Goal: Information Seeking & Learning: Learn about a topic

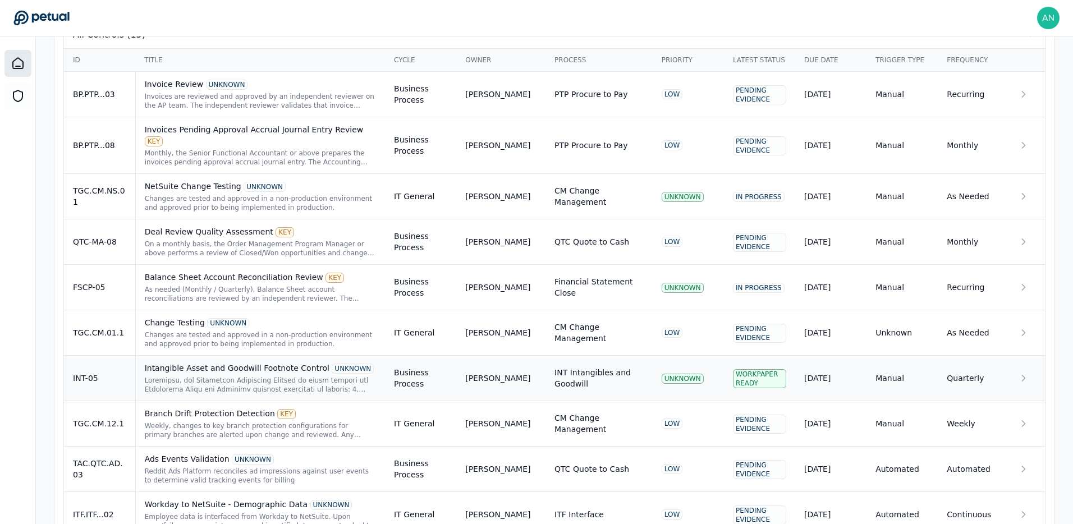
scroll to position [677, 0]
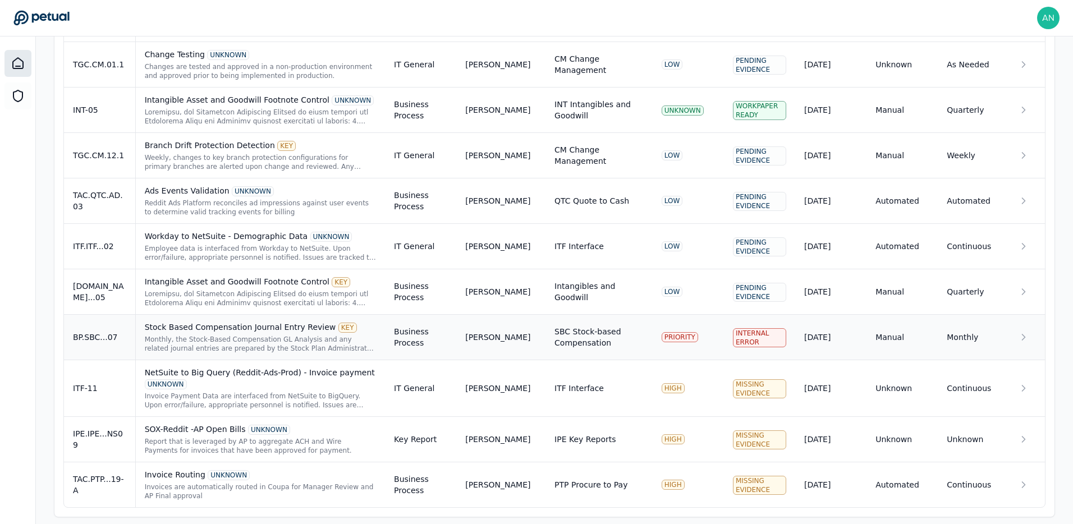
click at [294, 335] on div "Monthly, the Stock-Based Compensation GL Analysis and any related journal entri…" at bounding box center [260, 344] width 231 height 18
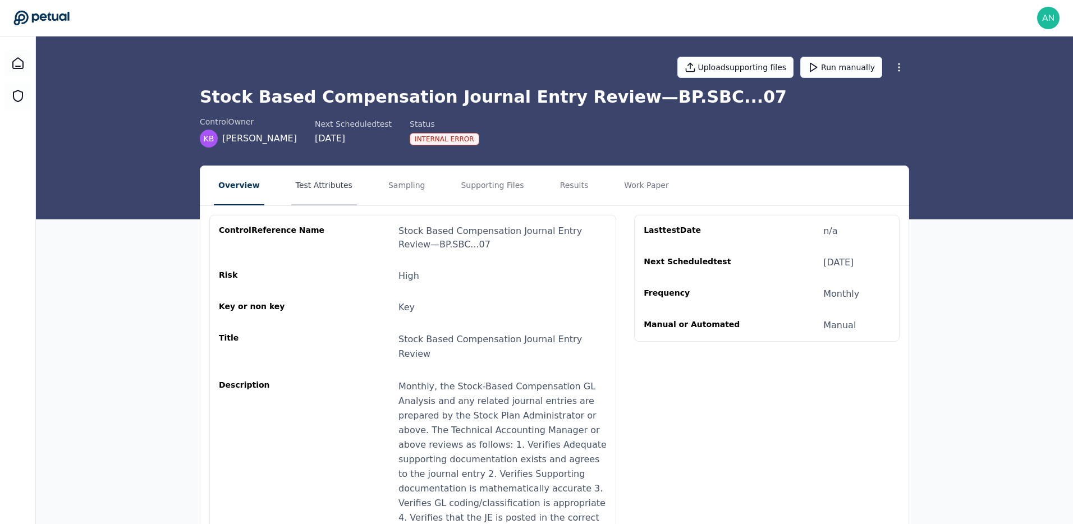
click at [323, 189] on button "Test Attributes" at bounding box center [324, 185] width 66 height 39
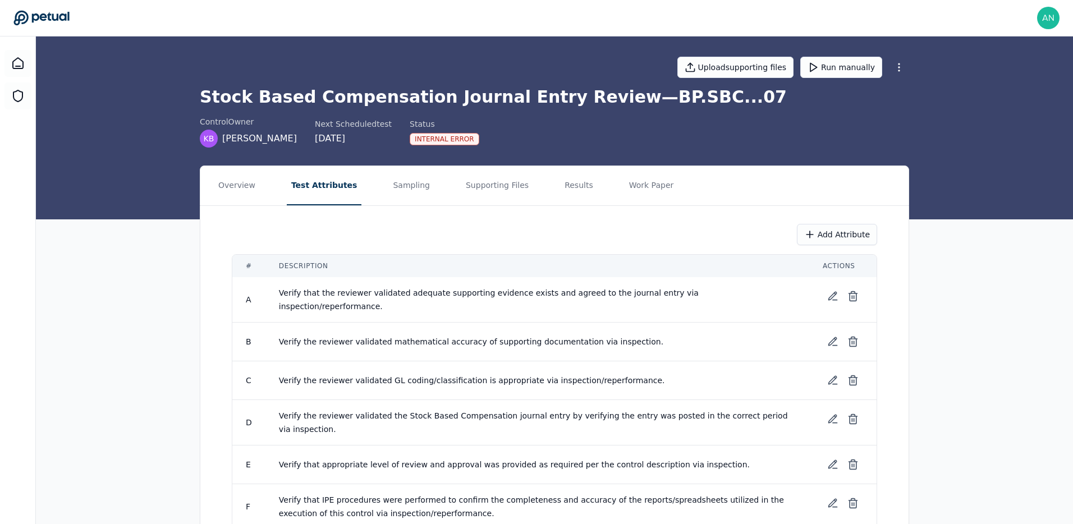
click at [422, 185] on nav "Overview Test Attributes Sampling Supporting Files Results Work Paper" at bounding box center [554, 185] width 708 height 39
click at [409, 191] on button "Sampling" at bounding box center [411, 185] width 46 height 39
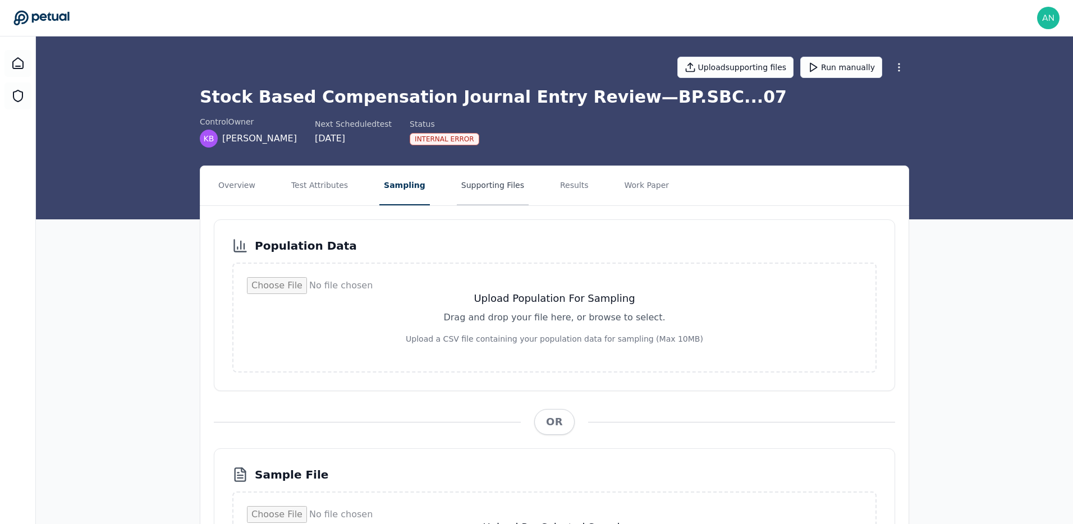
click at [466, 191] on button "Supporting Files" at bounding box center [493, 185] width 72 height 39
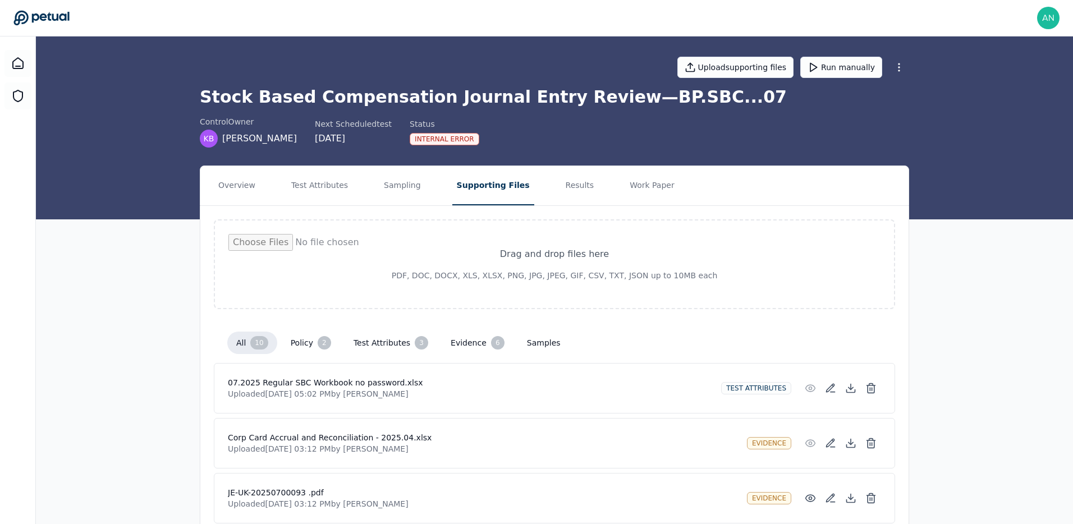
click at [420, 139] on div "Internal Error" at bounding box center [445, 139] width 70 height 12
click at [242, 168] on button "Overview" at bounding box center [237, 185] width 46 height 39
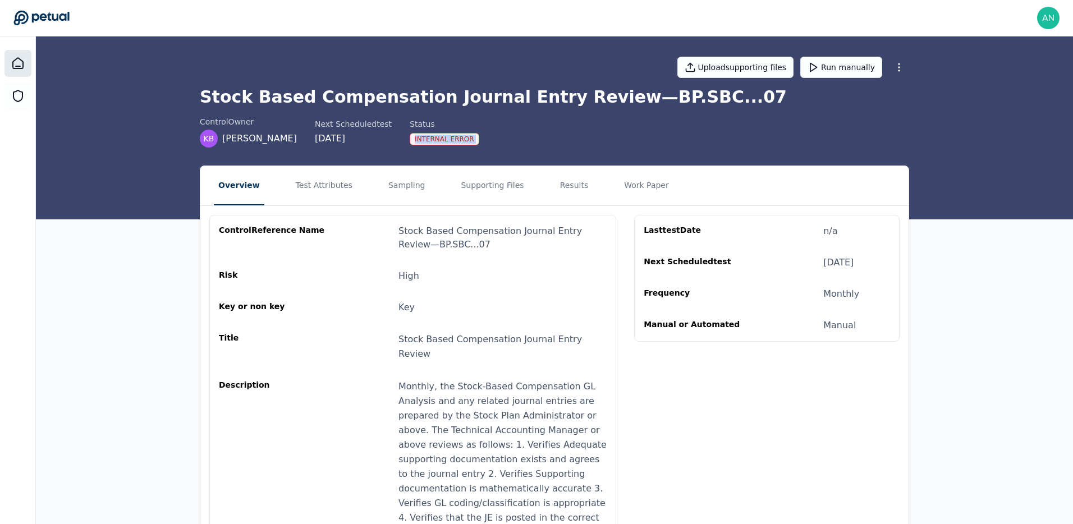
click at [19, 74] on div at bounding box center [17, 63] width 27 height 27
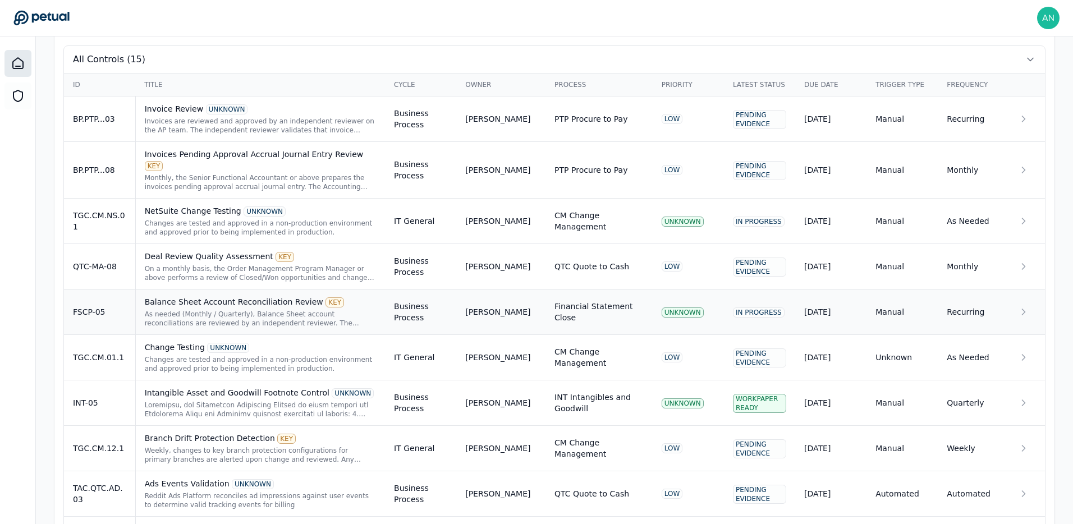
scroll to position [677, 0]
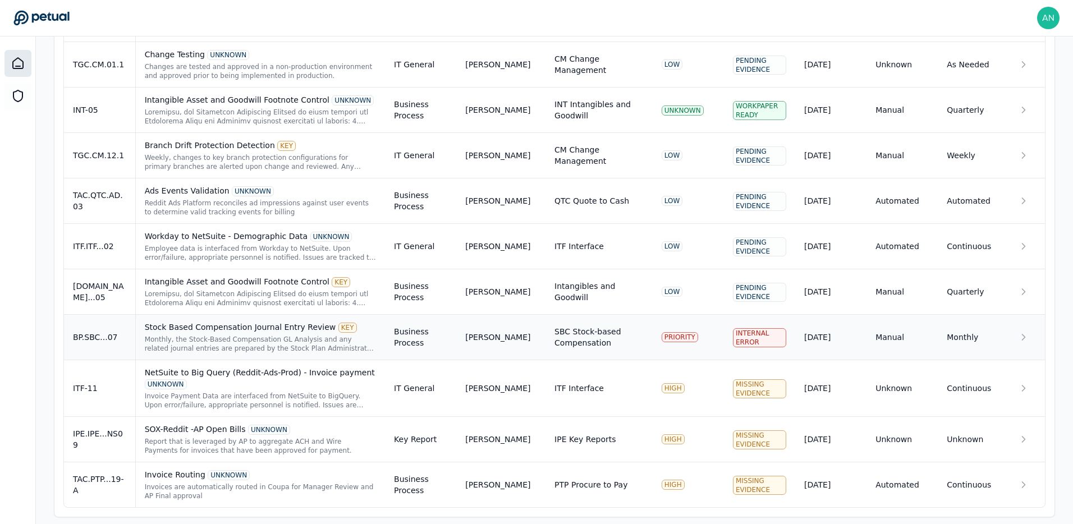
click at [363, 335] on div "Monthly, the Stock-Based Compensation GL Analysis and any related journal entri…" at bounding box center [260, 344] width 231 height 18
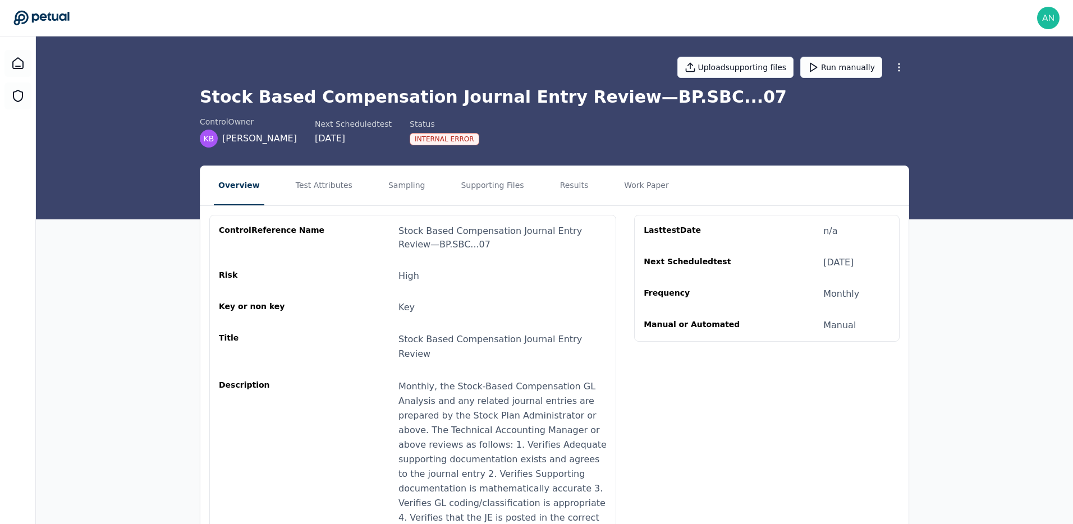
click at [333, 210] on div "control Reference Name Stock Based Compensation Journal Entry Review — BP.SBC..…" at bounding box center [554, 508] width 708 height 604
click at [330, 195] on button "Test Attributes" at bounding box center [324, 185] width 66 height 39
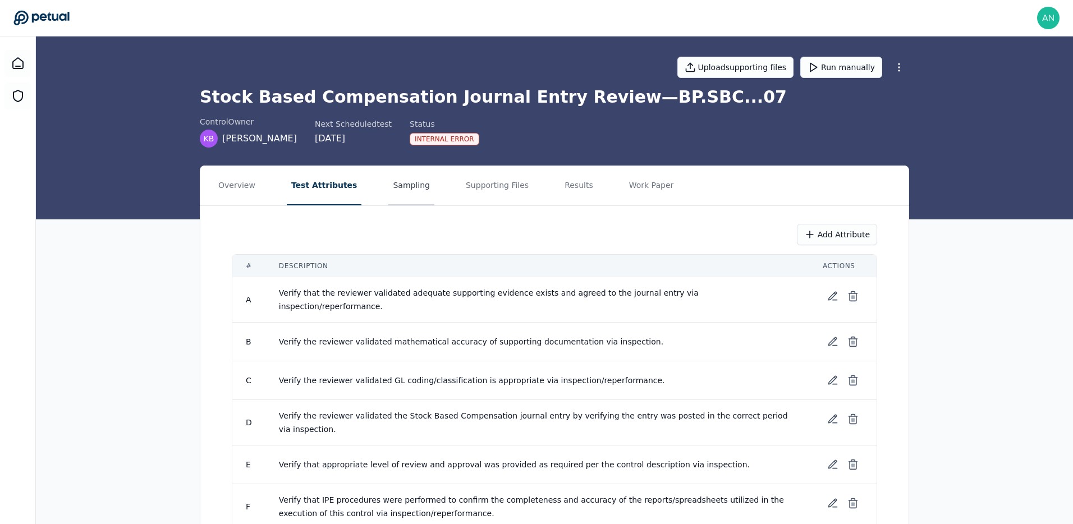
click at [397, 203] on button "Sampling" at bounding box center [411, 185] width 46 height 39
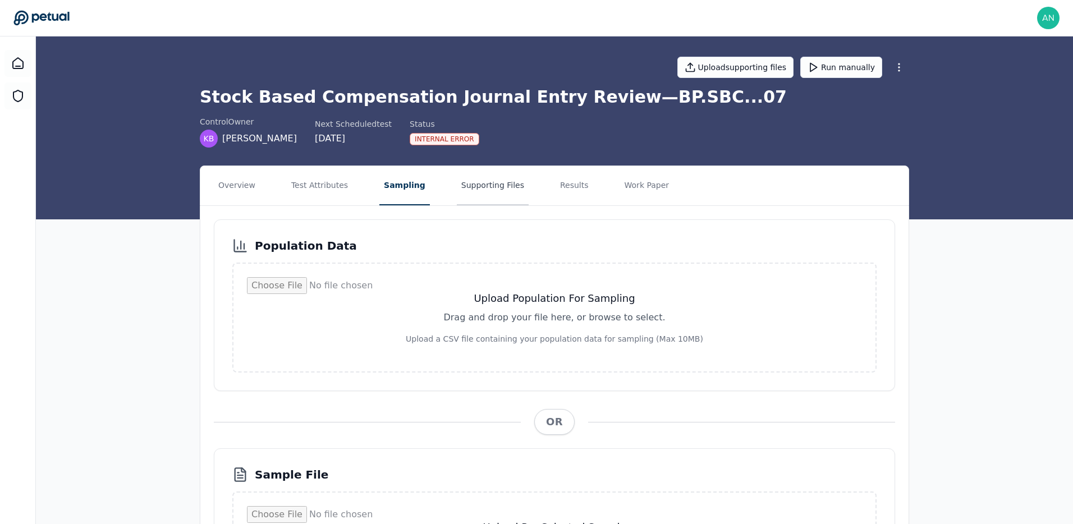
click at [470, 193] on button "Supporting Files" at bounding box center [493, 185] width 72 height 39
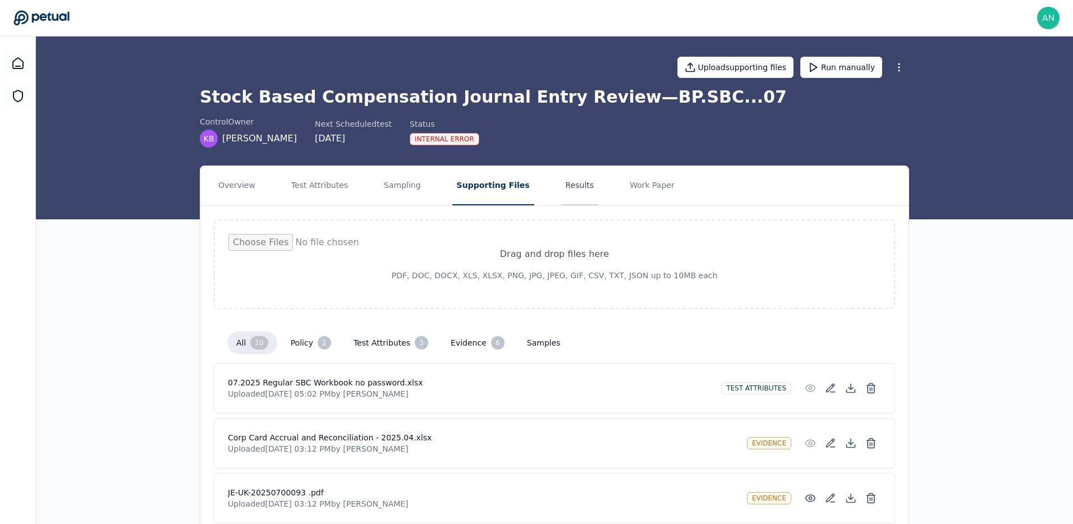
click at [561, 189] on button "Results" at bounding box center [580, 185] width 38 height 39
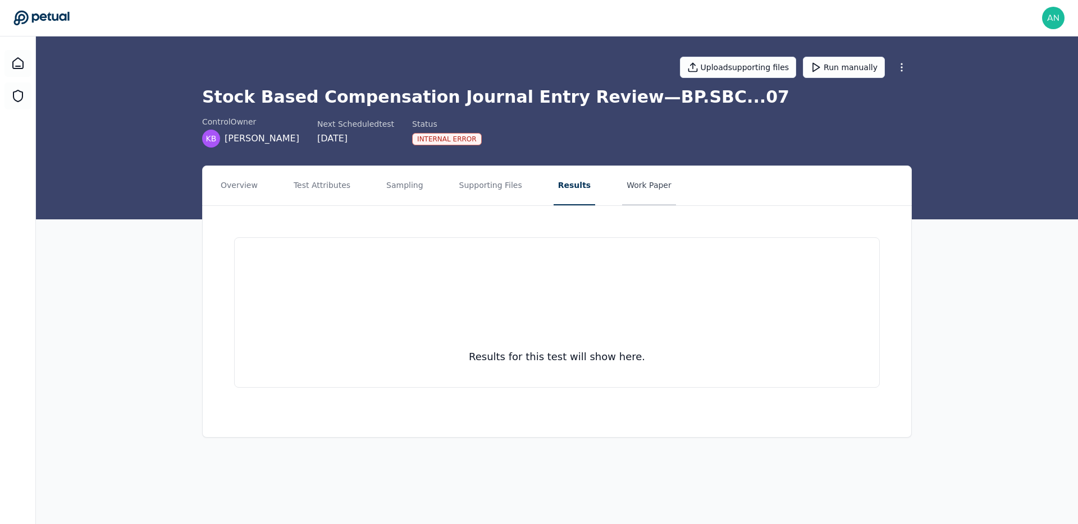
click at [638, 187] on button "Work Paper" at bounding box center [649, 185] width 54 height 39
click at [558, 196] on button "Results" at bounding box center [572, 185] width 38 height 39
click at [504, 190] on button "Supporting Files" at bounding box center [491, 185] width 72 height 39
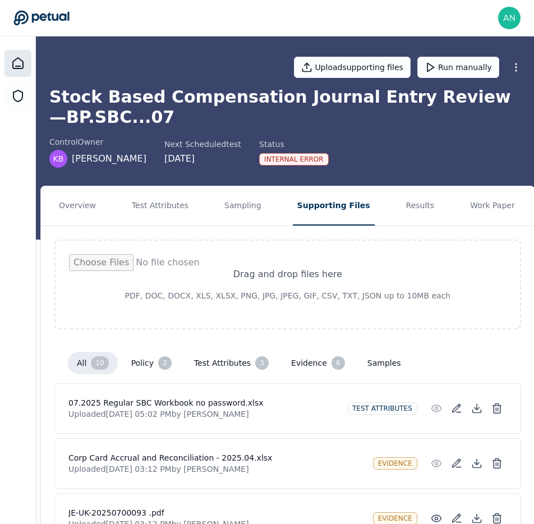
click at [21, 66] on icon at bounding box center [17, 63] width 13 height 13
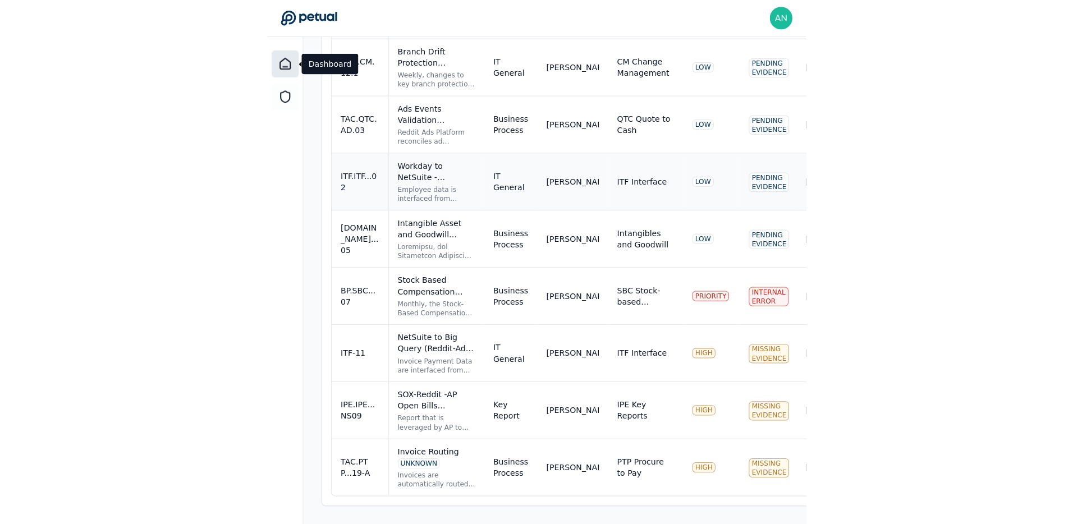
scroll to position [677, 0]
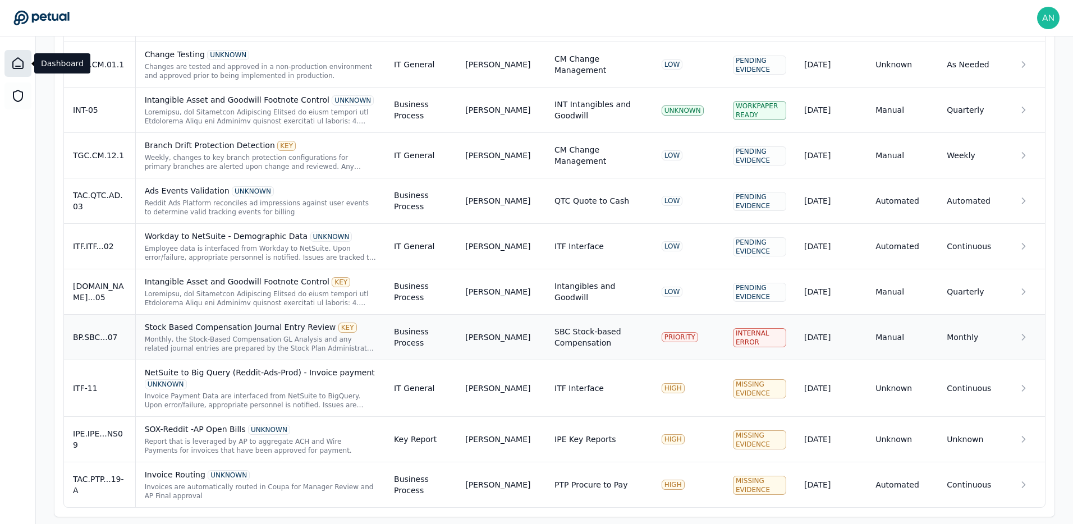
click at [219, 322] on div "Stock Based Compensation Journal Entry Review KEY" at bounding box center [260, 327] width 231 height 11
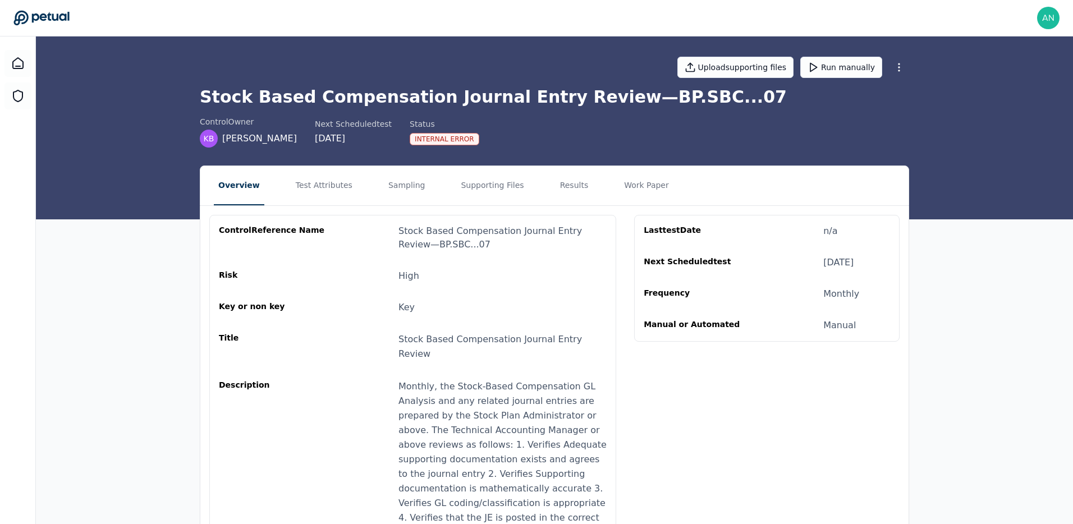
click at [376, 148] on div "Upload supporting files Run manually Stock Based Compensation Journal Entry Rev…" at bounding box center [554, 127] width 1037 height 183
click at [410, 144] on div "Internal Error" at bounding box center [445, 139] width 70 height 12
click at [560, 145] on div "control Owner KB Kyle Brown Next Scheduled test 9/29/2025 Status Internal Error" at bounding box center [554, 131] width 709 height 31
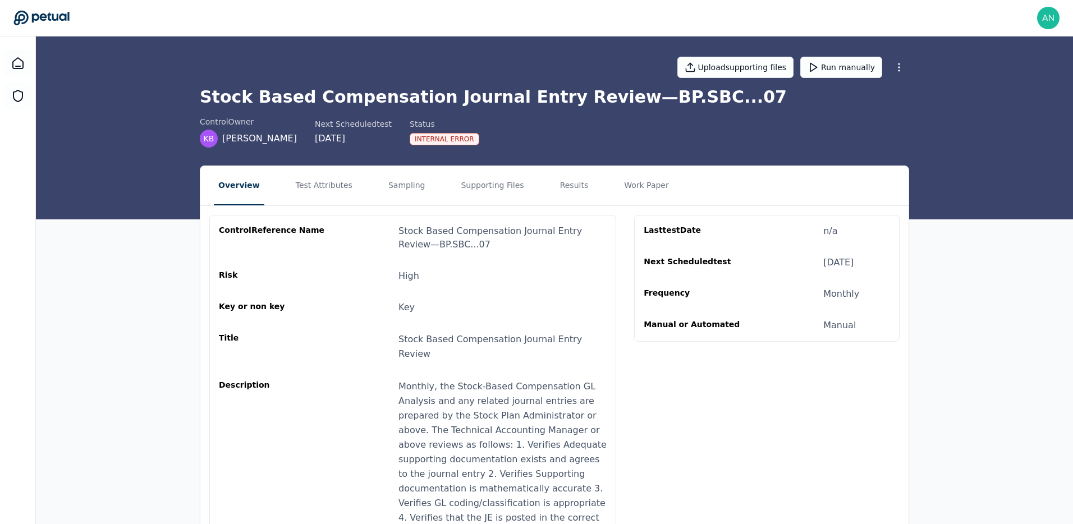
click at [430, 248] on div "Stock Based Compensation Journal Entry Review — BP.SBC...07" at bounding box center [503, 238] width 208 height 27
drag, startPoint x: 411, startPoint y: 244, endPoint x: 572, endPoint y: 208, distance: 164.5
click at [553, 227] on div "Stock Based Compensation Journal Entry Review — BP.SBC...07" at bounding box center [503, 238] width 208 height 27
click at [638, 97] on h1 "Stock Based Compensation Journal Entry Review — BP.SBC...07" at bounding box center [554, 97] width 709 height 20
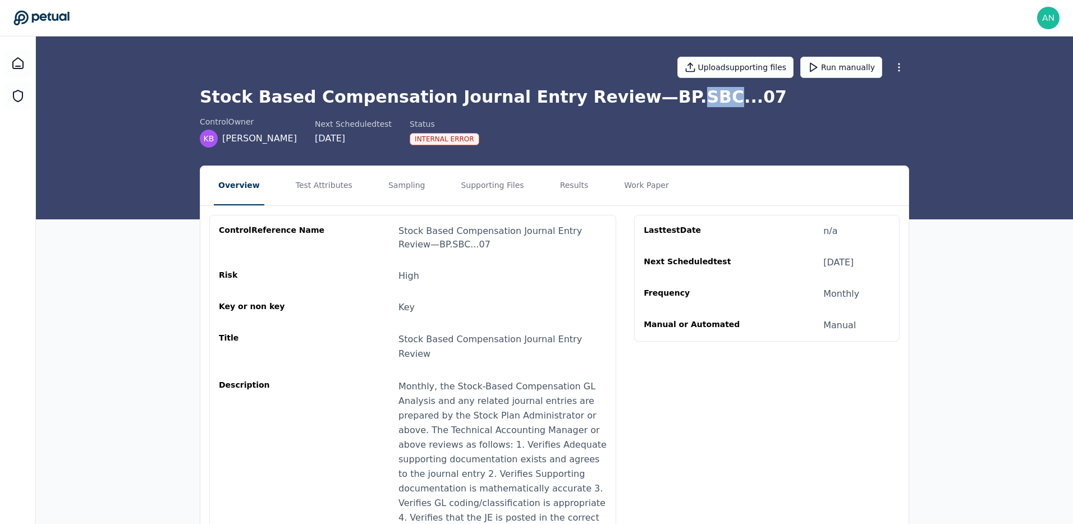
click at [638, 97] on h1 "Stock Based Compensation Journal Entry Review — BP.SBC...07" at bounding box center [554, 97] width 709 height 20
click at [610, 102] on h1 "Stock Based Compensation Journal Entry Review — BP.SBC...07" at bounding box center [554, 97] width 709 height 20
click at [680, 102] on h1 "Stock Based Compensation Journal Entry Review — BP.SBC...07" at bounding box center [554, 97] width 709 height 20
copy h1 "BP.SBC...07"
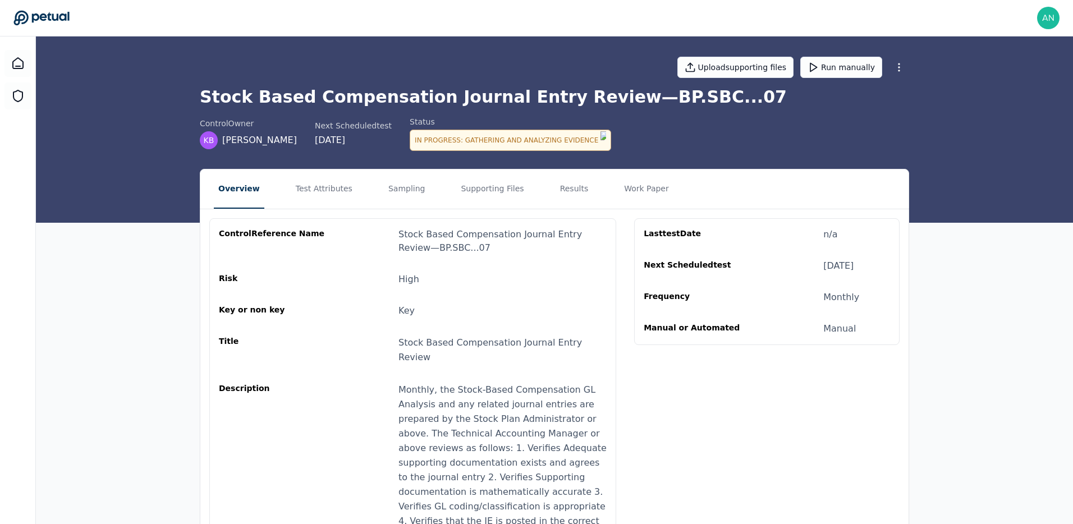
click at [642, 97] on h1 "Stock Based Compensation Journal Entry Review — BP.SBC...07" at bounding box center [554, 97] width 709 height 20
click at [613, 97] on h1 "Stock Based Compensation Journal Entry Review — BP.SBC...07" at bounding box center [554, 97] width 709 height 20
click at [633, 96] on h1 "Stock Based Compensation Journal Entry Review — BP.SBC...07" at bounding box center [554, 97] width 709 height 20
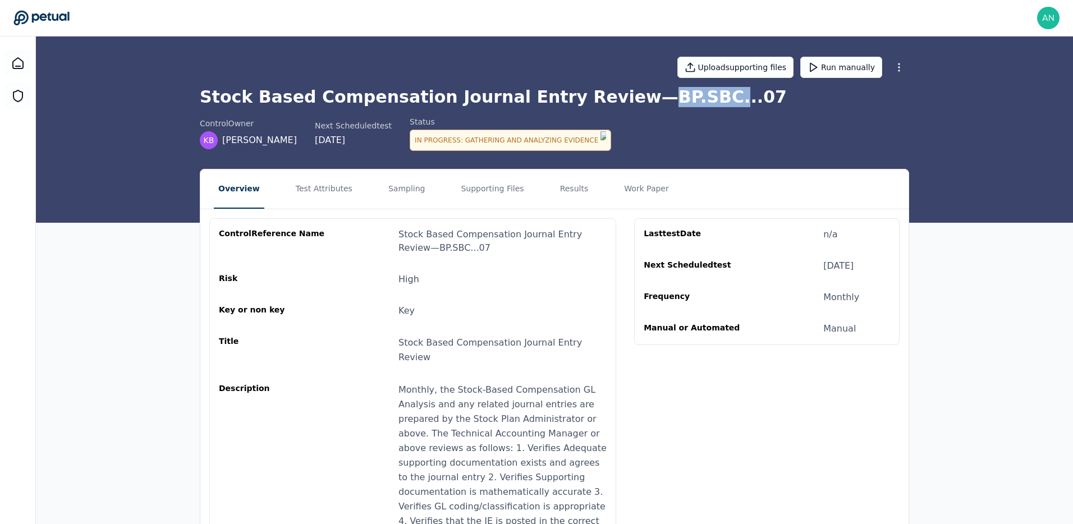
click at [662, 94] on h1 "Stock Based Compensation Journal Entry Review — BP.SBC...07" at bounding box center [554, 97] width 709 height 20
click at [674, 94] on h1 "Stock Based Compensation Journal Entry Review — BP.SBC...07" at bounding box center [554, 97] width 709 height 20
click at [682, 95] on h1 "Stock Based Compensation Journal Entry Review — BP.SBC...07" at bounding box center [554, 97] width 709 height 20
copy h1 "BP.SBC...07"
click at [158, 250] on div "Overview Test Attributes Sampling Supporting Files Results Work Paper control R…" at bounding box center [554, 500] width 1037 height 663
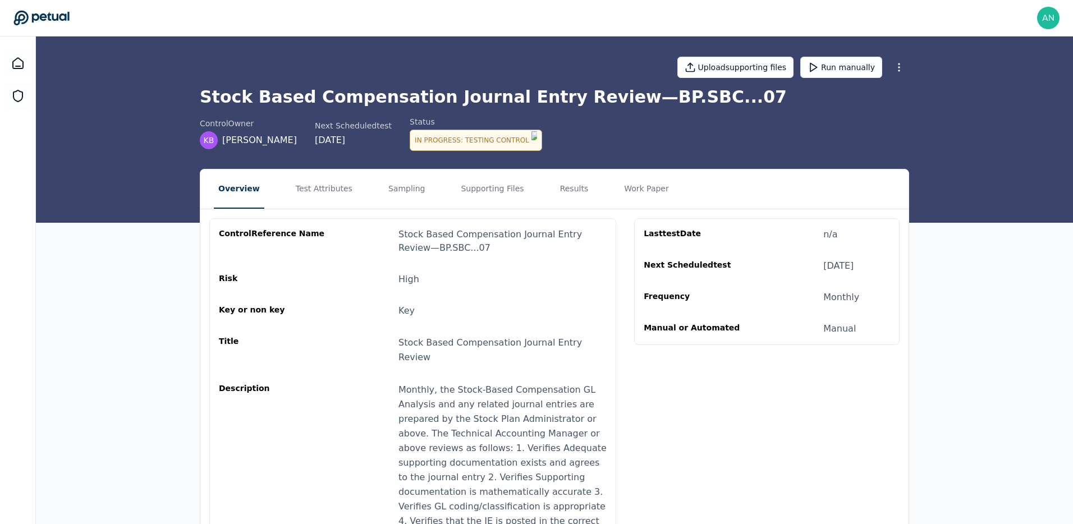
click at [367, 273] on div "Risk High" at bounding box center [413, 279] width 388 height 13
click at [411, 200] on button "Sampling" at bounding box center [407, 189] width 46 height 39
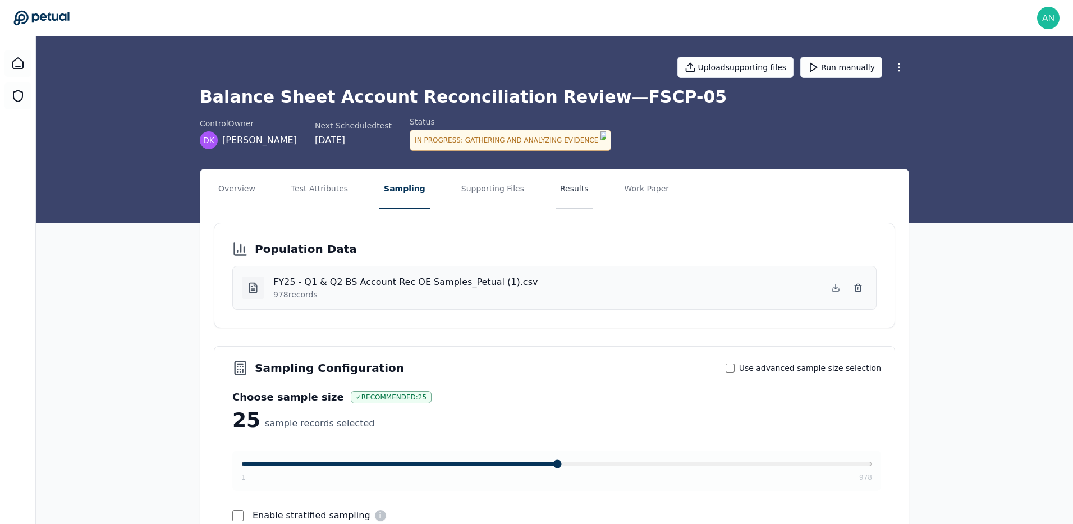
click at [559, 191] on button "Results" at bounding box center [575, 189] width 38 height 39
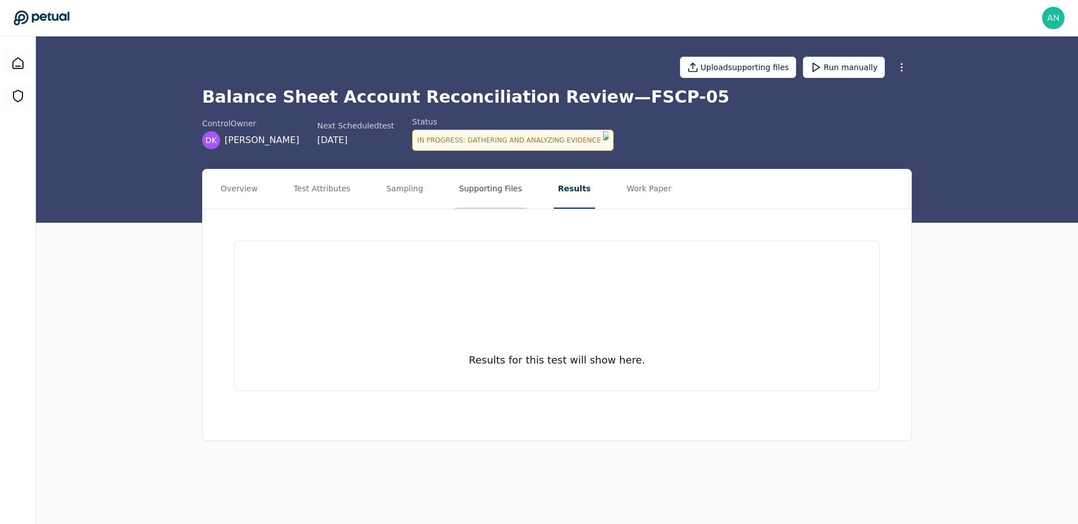
click at [480, 191] on button "Supporting Files" at bounding box center [491, 189] width 72 height 39
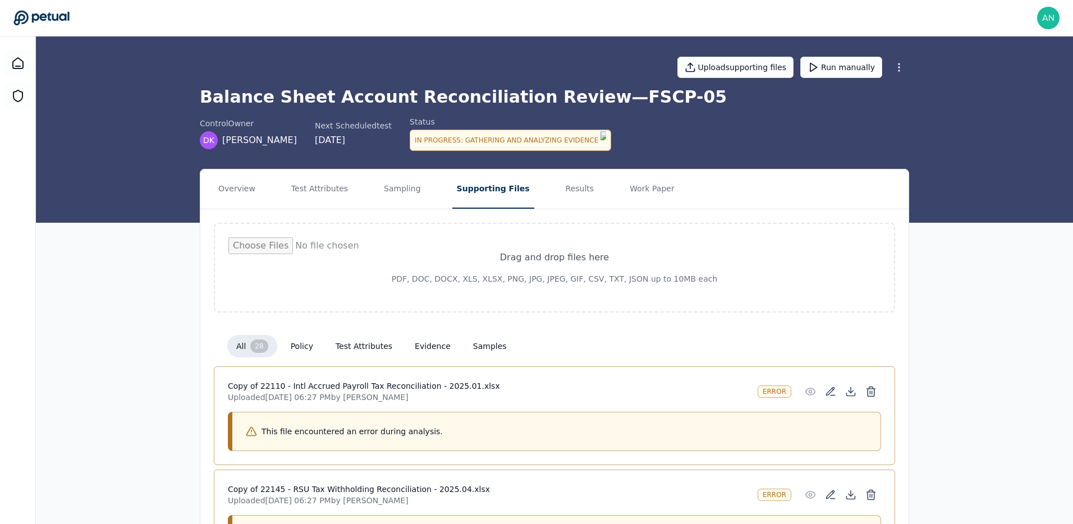
click at [568, 21] on div "andrew+reddit@petual.ai andrew+reddit@petual.ai Sign out" at bounding box center [536, 18] width 1046 height 22
click at [1061, 24] on header "andrew+reddit@petual.ai andrew+reddit@petual.ai Sign out" at bounding box center [536, 18] width 1073 height 36
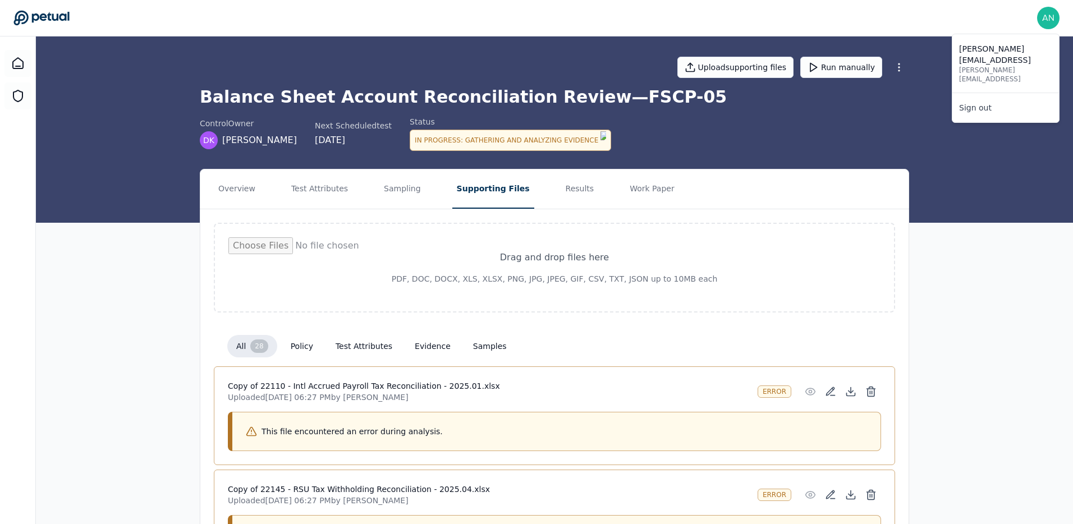
click at [1057, 19] on img at bounding box center [1048, 18] width 22 height 22
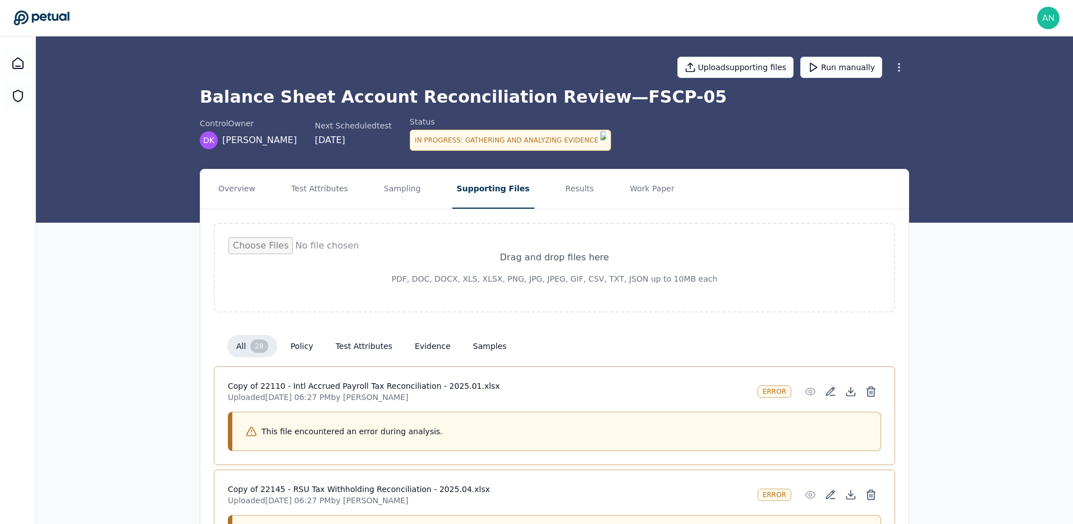
click at [177, 145] on div "Upload supporting files Run manually Balance Sheet Account Reconciliation Revie…" at bounding box center [554, 129] width 1037 height 186
click at [584, 145] on div "control Owner DK Daniel Koop Next Scheduled test 9/29/2025 Status In Progress :…" at bounding box center [554, 133] width 709 height 35
click at [583, 145] on div "control Owner DK Daniel Koop Next Scheduled test 9/29/2025 Status In Progress :…" at bounding box center [554, 133] width 709 height 35
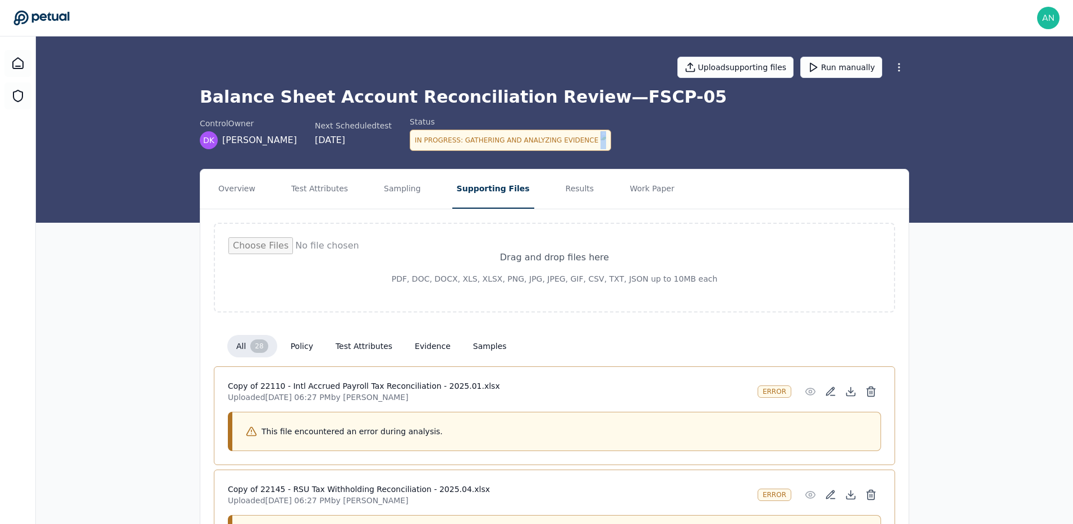
click at [583, 145] on div "control Owner DK Daniel Koop Next Scheduled test 9/29/2025 Status In Progress :…" at bounding box center [554, 133] width 709 height 35
click at [671, 152] on div "Upload supporting files Run manually Balance Sheet Account Reconciliation Revie…" at bounding box center [554, 129] width 1037 height 186
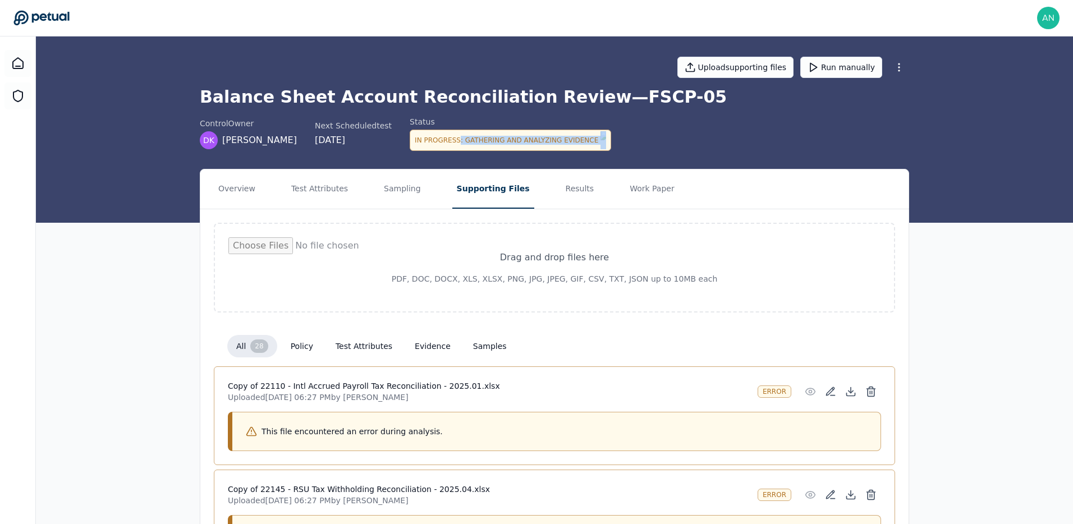
click at [662, 139] on div "control Owner DK Daniel Koop Next Scheduled test 9/29/2025 Status In Progress :…" at bounding box center [554, 133] width 709 height 35
click at [645, 131] on div "control Owner DK Daniel Koop Next Scheduled test 9/29/2025 Status In Progress :…" at bounding box center [554, 133] width 709 height 35
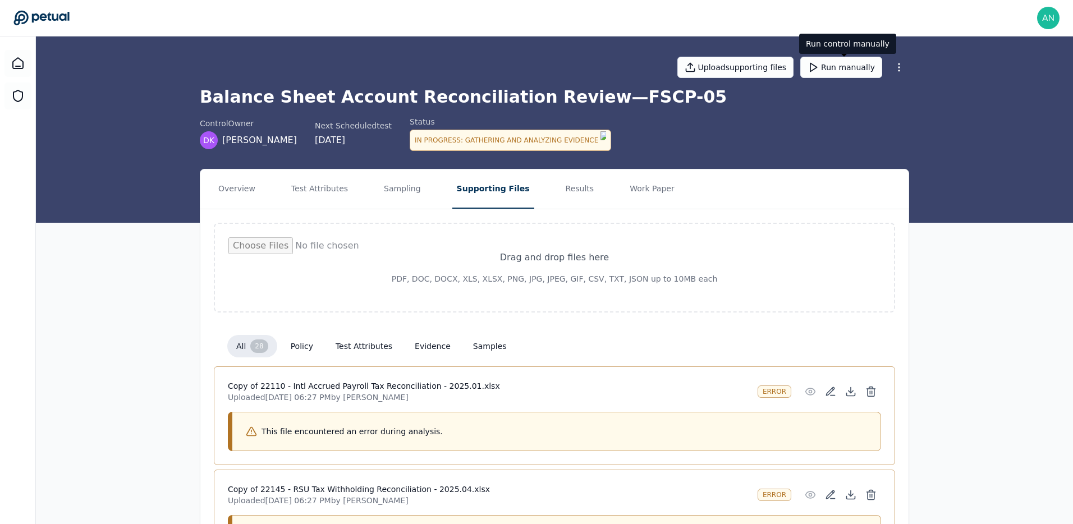
click at [822, 104] on h1 "Balance Sheet Account Reconciliation Review — FSCP-05" at bounding box center [554, 97] width 709 height 20
click at [827, 69] on button "Run manually" at bounding box center [841, 67] width 82 height 21
click at [596, 104] on h1 "Balance Sheet Account Reconciliation Review — FSCP-05" at bounding box center [554, 97] width 709 height 20
click at [632, 104] on h1 "Balance Sheet Account Reconciliation Review — FSCP-05" at bounding box center [554, 97] width 709 height 20
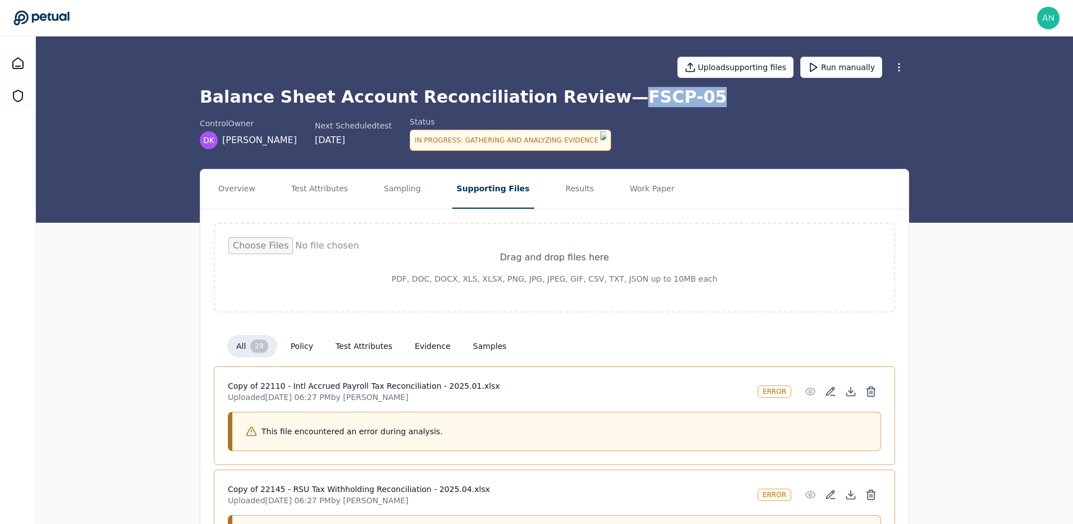
copy h1 "FSCP-05"
click at [16, 57] on icon at bounding box center [17, 63] width 13 height 13
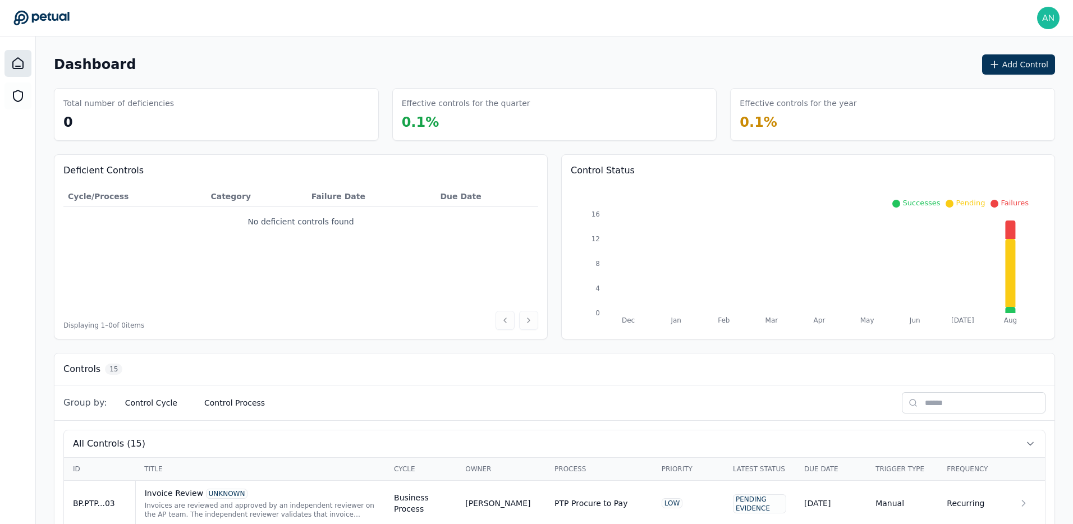
scroll to position [677, 0]
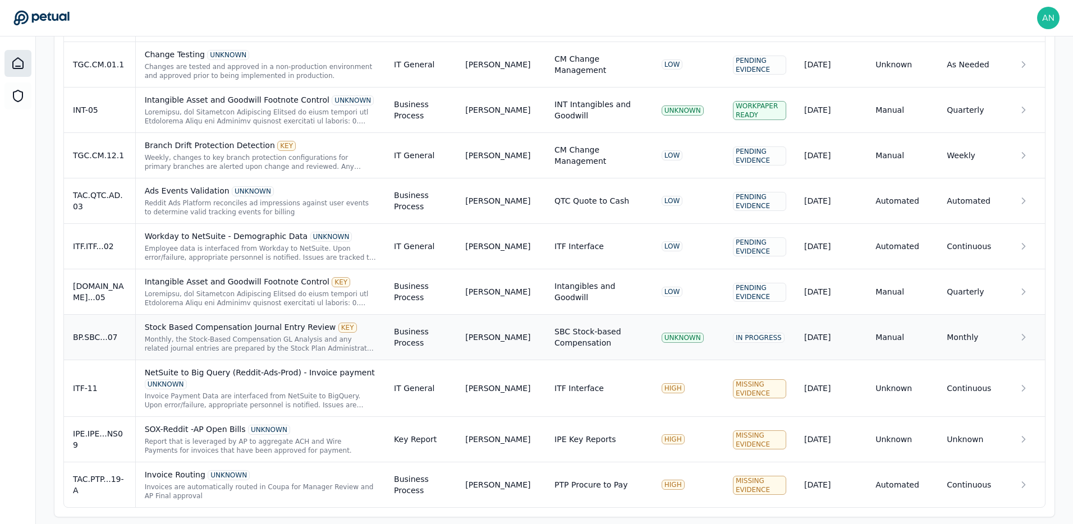
click at [457, 315] on td "Kyle Brown" at bounding box center [500, 337] width 89 height 45
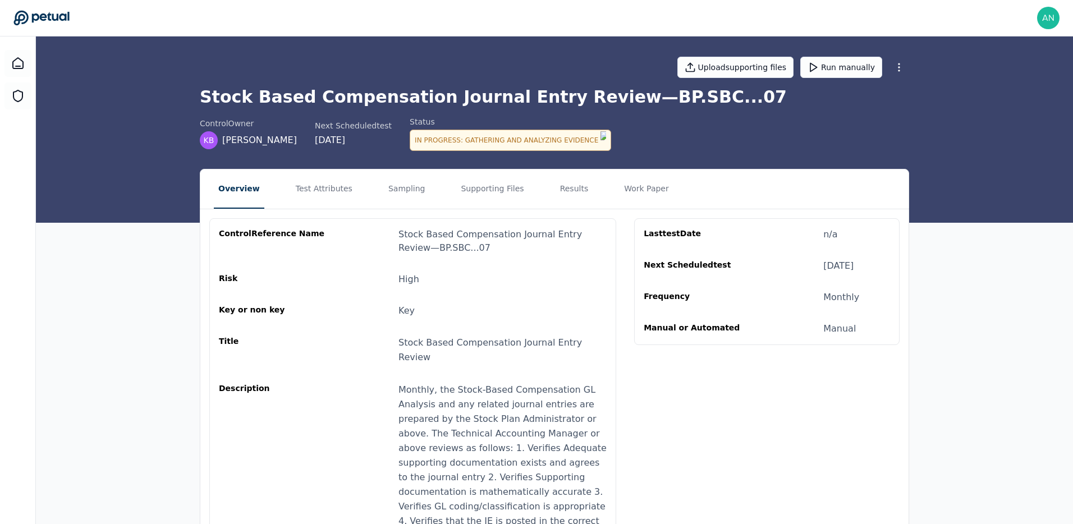
click at [446, 259] on div "control Reference Name Stock Based Compensation Journal Entry Review — BP.SBC..…" at bounding box center [413, 511] width 388 height 567
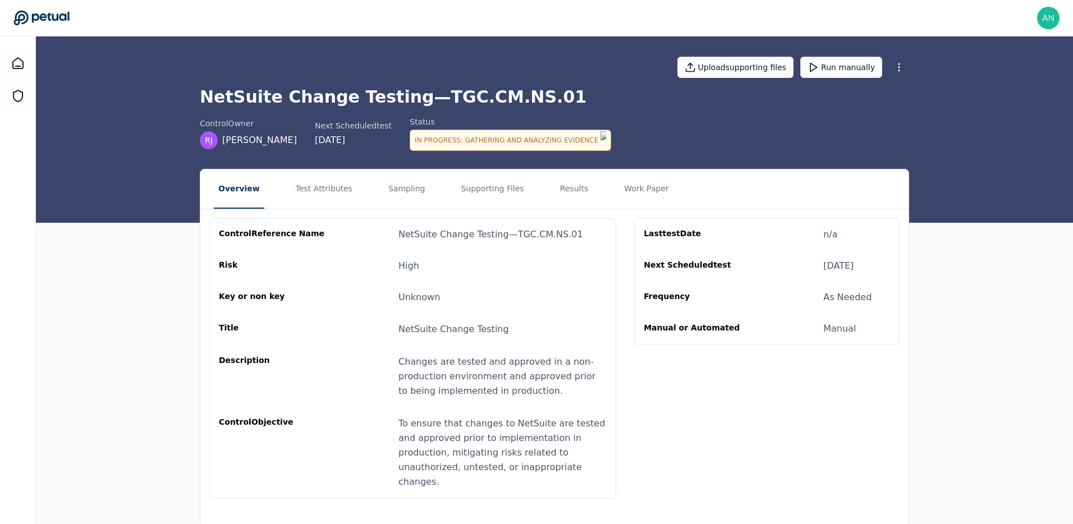
click at [350, 186] on nav "Overview Test Attributes Sampling Supporting Files Results Work Paper" at bounding box center [554, 189] width 708 height 39
click at [390, 190] on button "Sampling" at bounding box center [407, 189] width 46 height 39
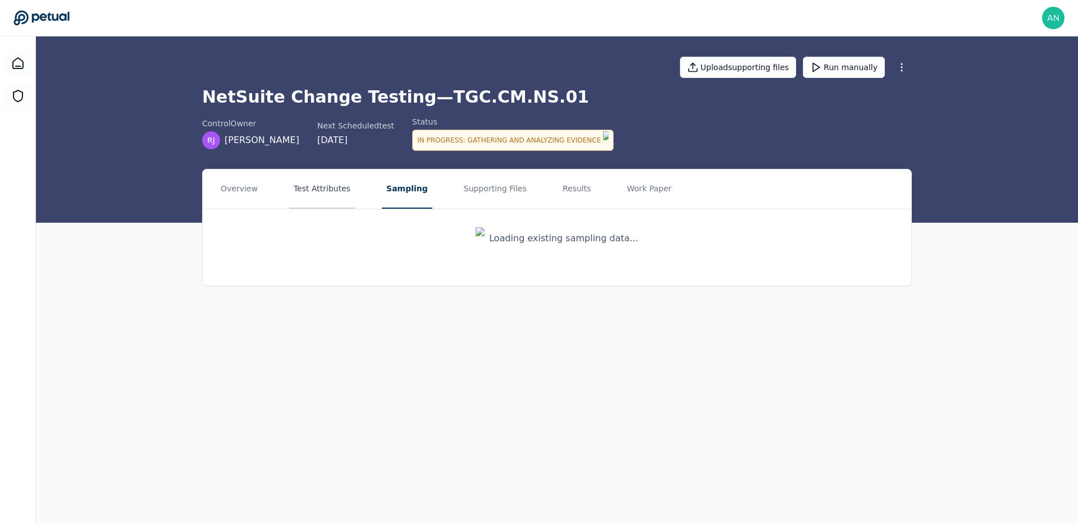
click at [326, 190] on button "Test Attributes" at bounding box center [322, 189] width 66 height 39
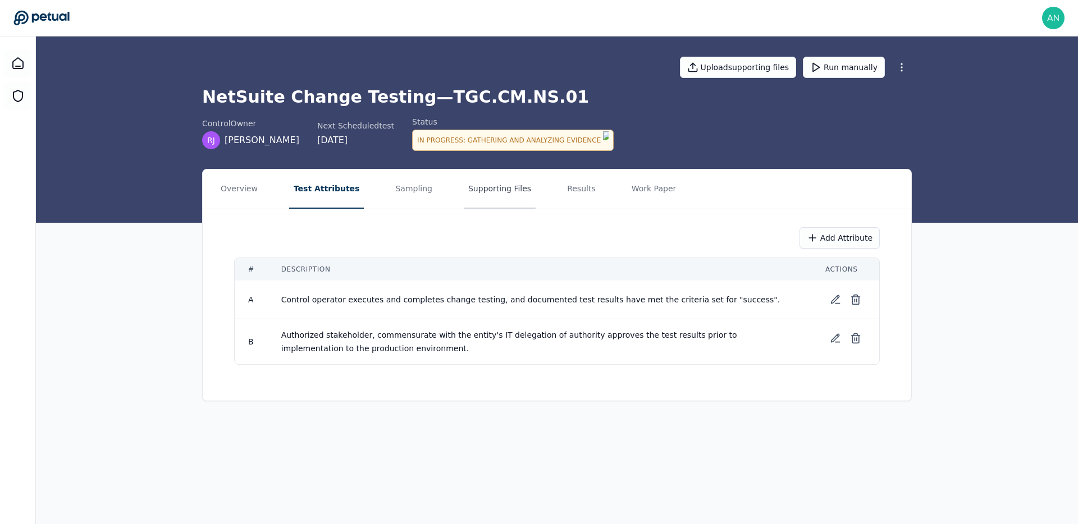
click at [475, 198] on button "Supporting Files" at bounding box center [500, 189] width 72 height 39
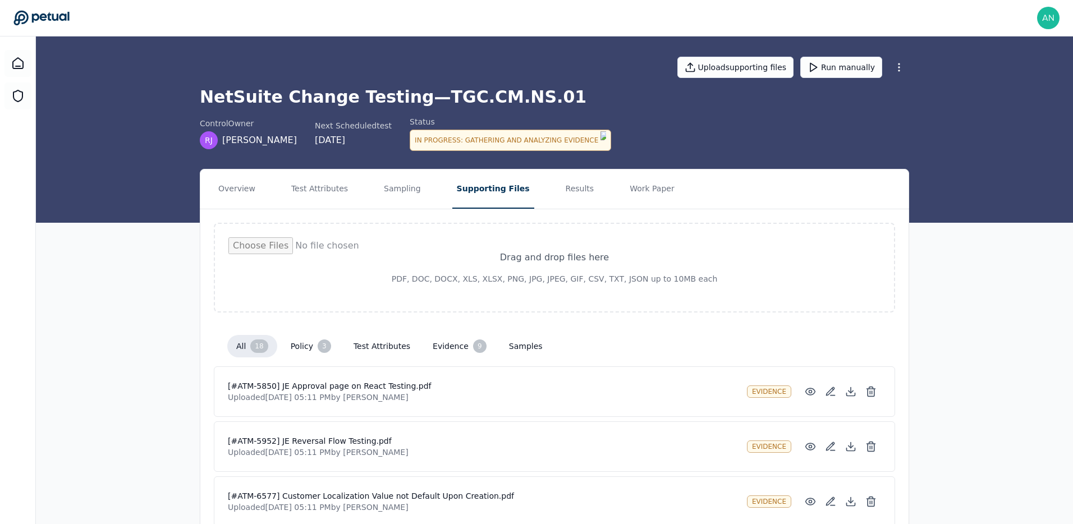
click at [462, 101] on h1 "NetSuite Change Testing — TGC.CM.NS.01" at bounding box center [554, 97] width 709 height 20
click at [460, 101] on h1 "NetSuite Change Testing — TGC.CM.NS.01" at bounding box center [554, 97] width 709 height 20
click at [450, 101] on h1 "NetSuite Change Testing — TGC.CM.NS.01" at bounding box center [554, 97] width 709 height 20
click at [447, 101] on h1 "NetSuite Change Testing — TGC.CM.NS.01" at bounding box center [554, 97] width 709 height 20
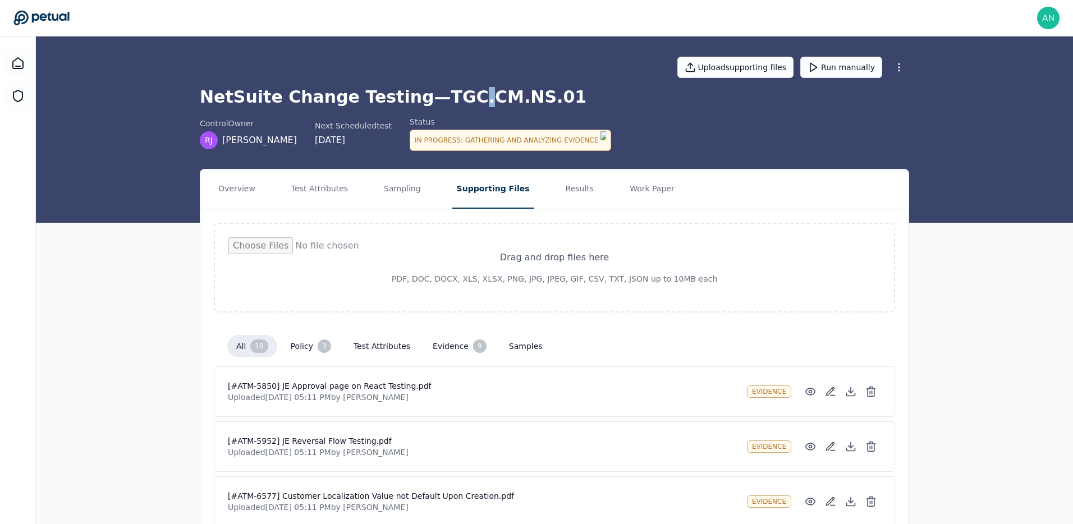
click at [447, 101] on h1 "NetSuite Change Testing — TGC.CM.NS.01" at bounding box center [554, 97] width 709 height 20
click at [442, 98] on h1 "NetSuite Change Testing — TGC.CM.NS.01" at bounding box center [554, 97] width 709 height 20
click at [534, 99] on h1 "NetSuite Change Testing — TGC.CM.NS.01" at bounding box center [554, 97] width 709 height 20
copy h1 "TGC.CM.NS.01"
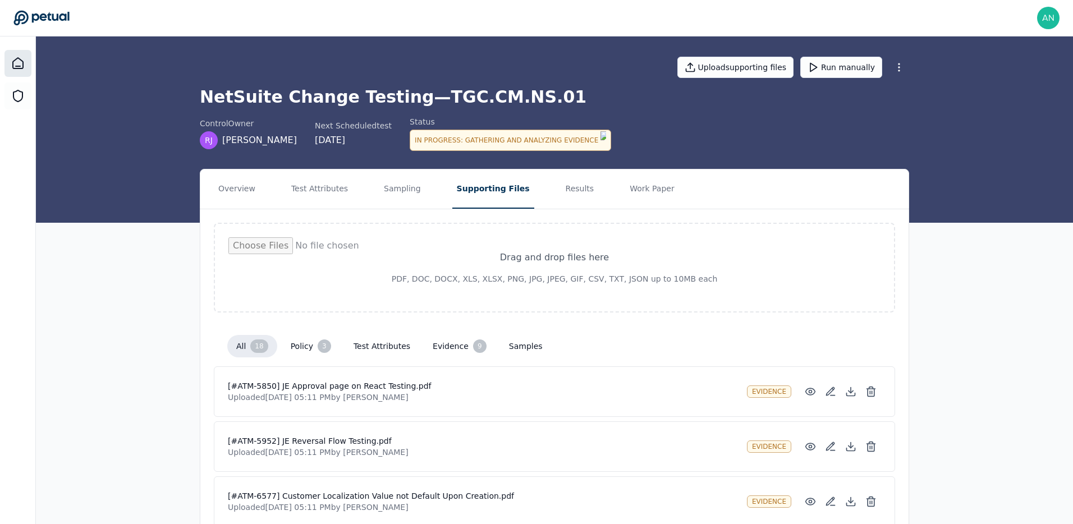
click at [8, 63] on div at bounding box center [17, 63] width 27 height 27
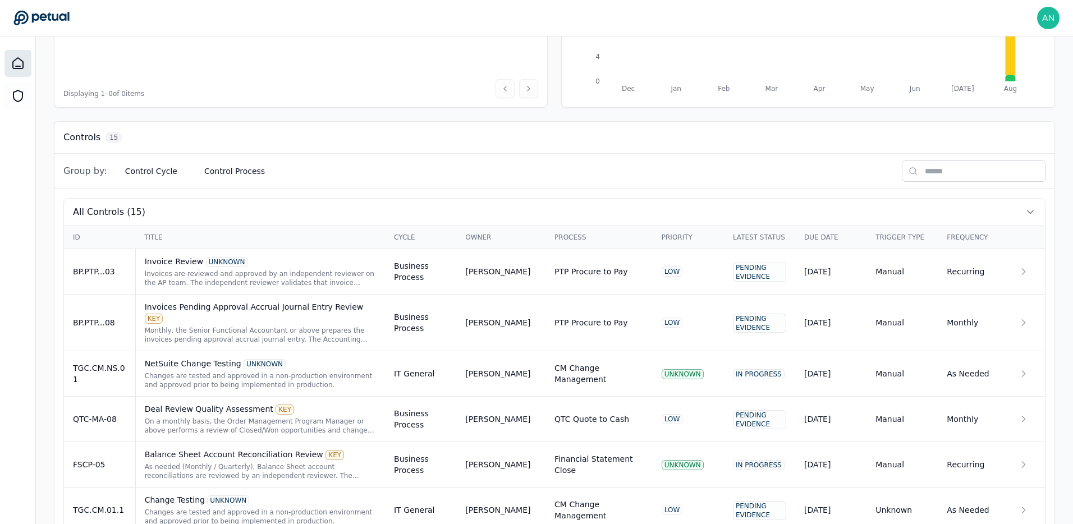
scroll to position [257, 0]
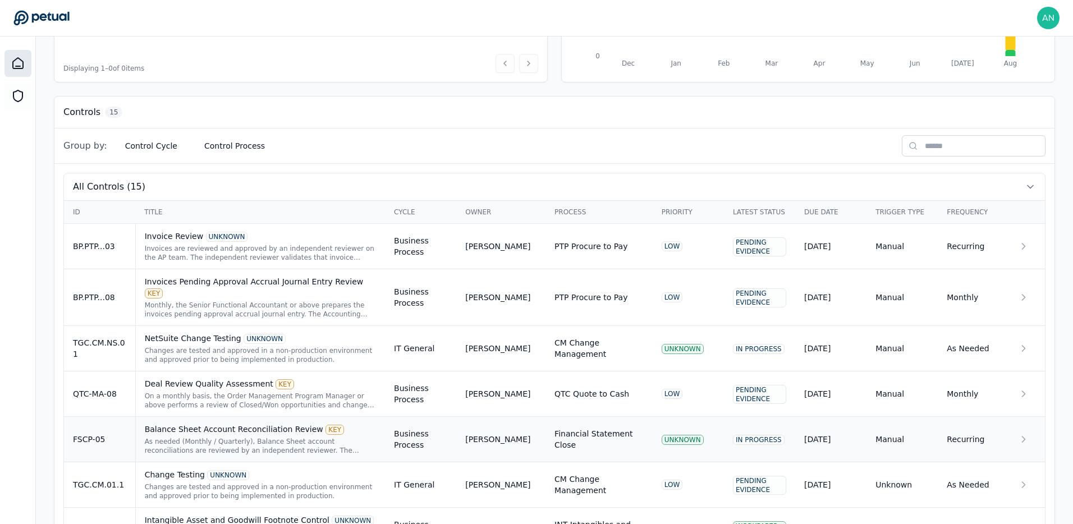
click at [91, 420] on td "FSCP-05" at bounding box center [99, 439] width 71 height 45
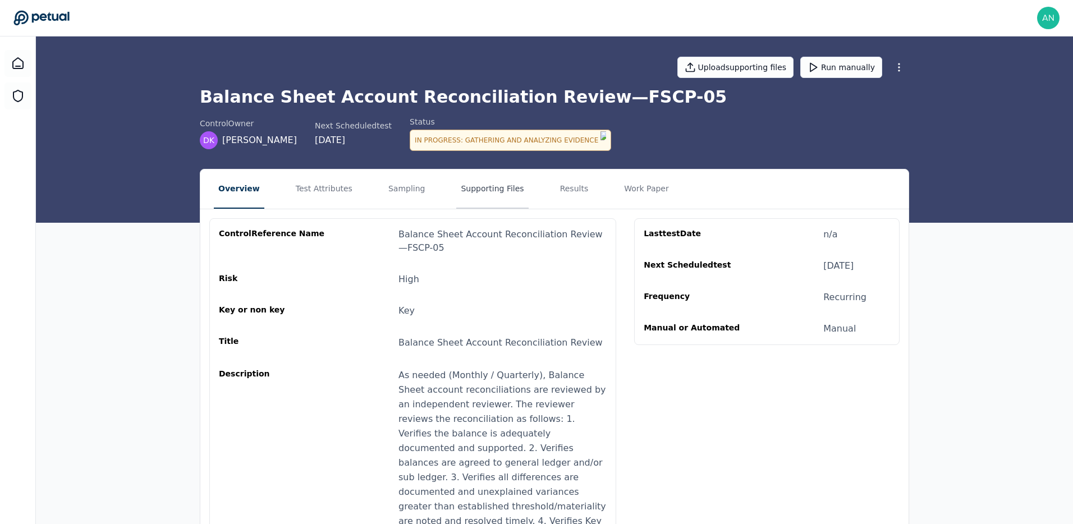
click at [501, 186] on button "Supporting Files" at bounding box center [492, 189] width 72 height 39
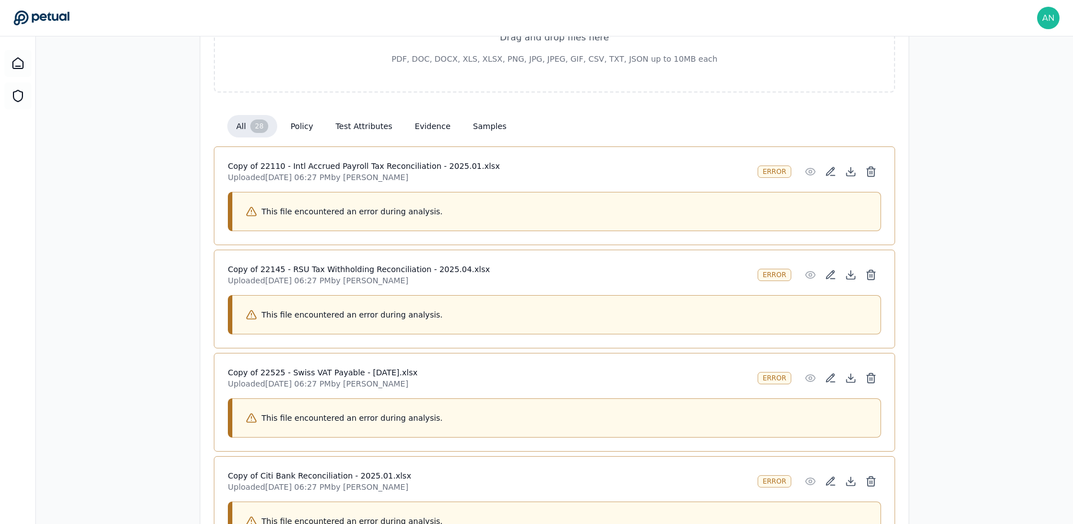
scroll to position [216, 0]
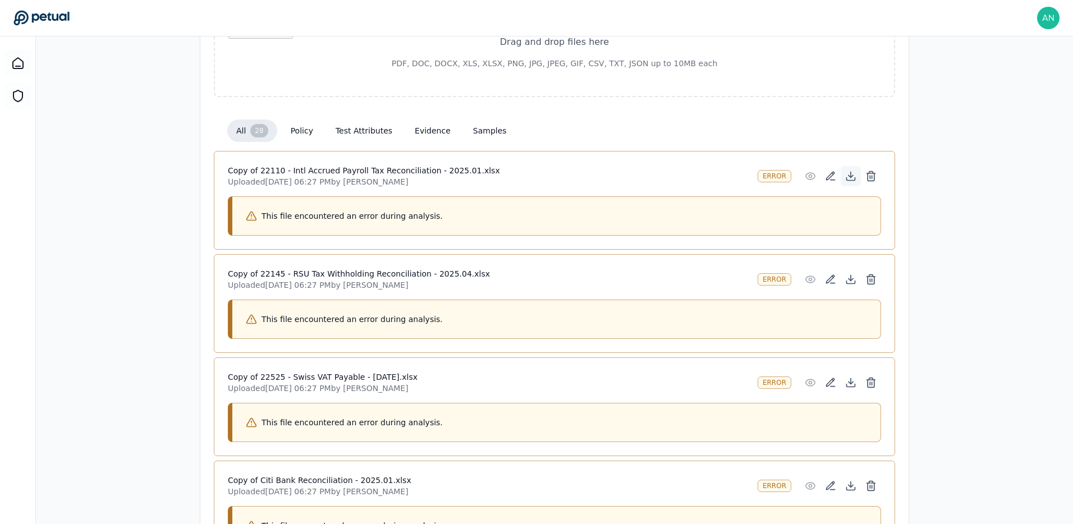
click at [856, 176] on icon at bounding box center [850, 176] width 11 height 11
click at [848, 281] on icon at bounding box center [851, 282] width 8 height 3
click at [849, 381] on icon at bounding box center [850, 382] width 11 height 11
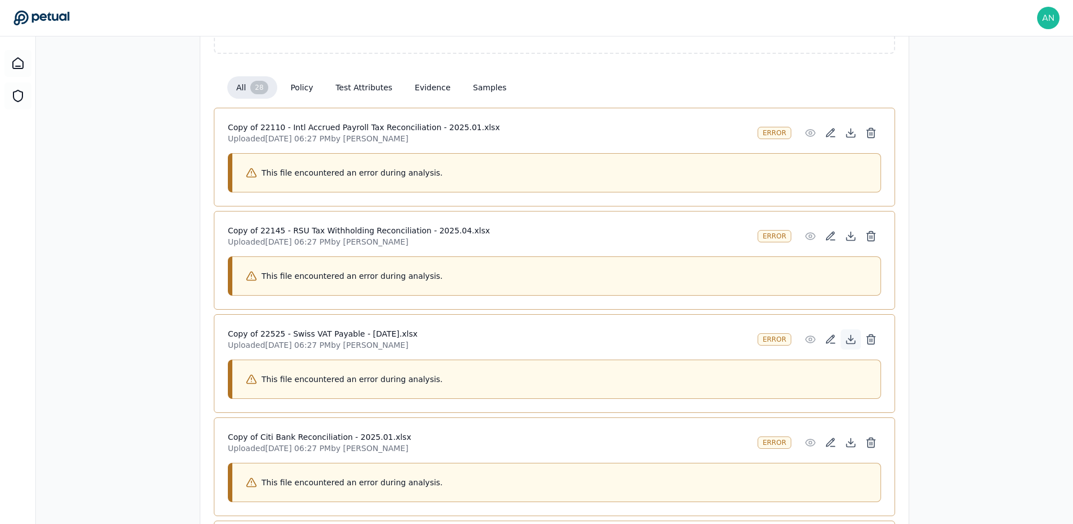
scroll to position [268, 0]
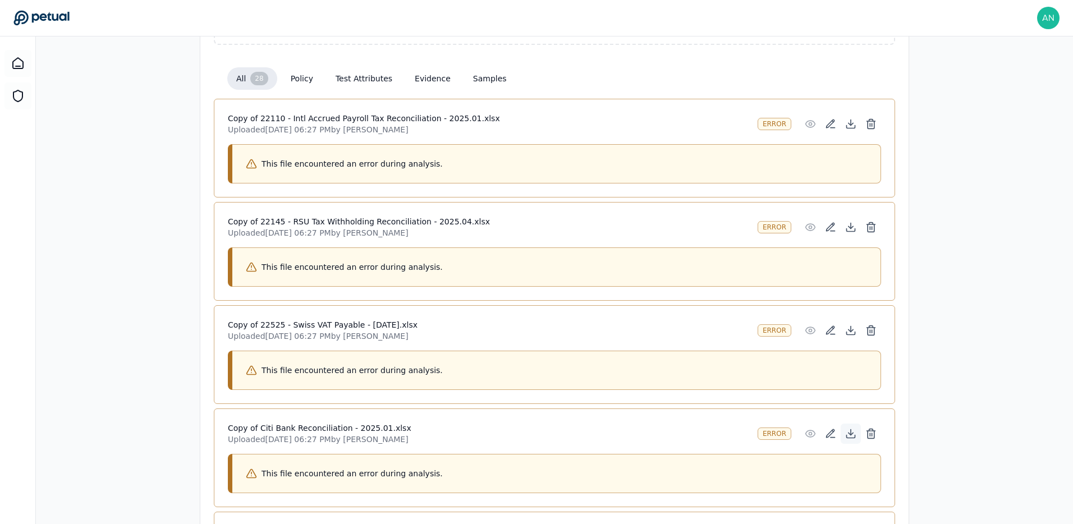
click at [851, 428] on icon at bounding box center [850, 433] width 11 height 11
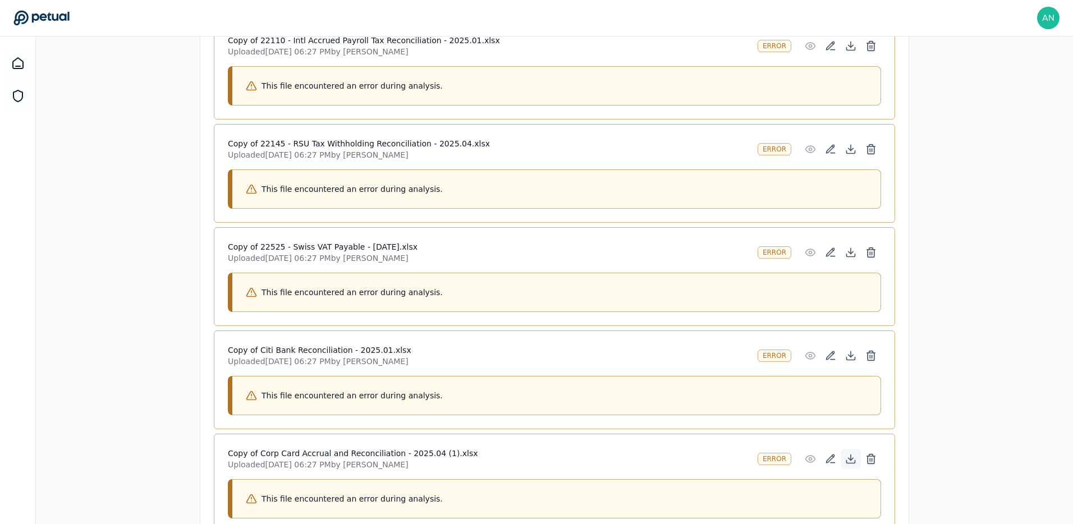
scroll to position [356, 0]
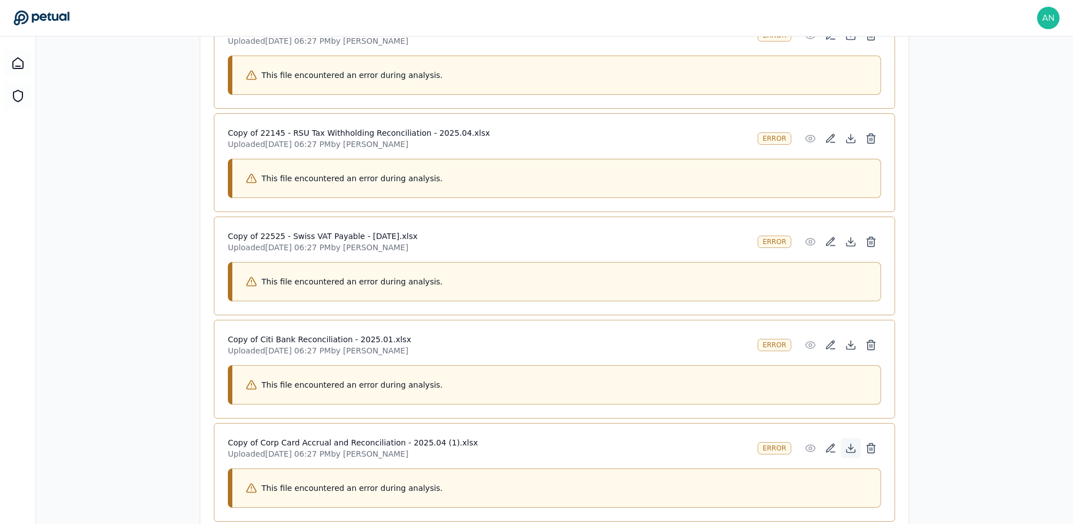
click at [855, 450] on icon at bounding box center [851, 451] width 8 height 3
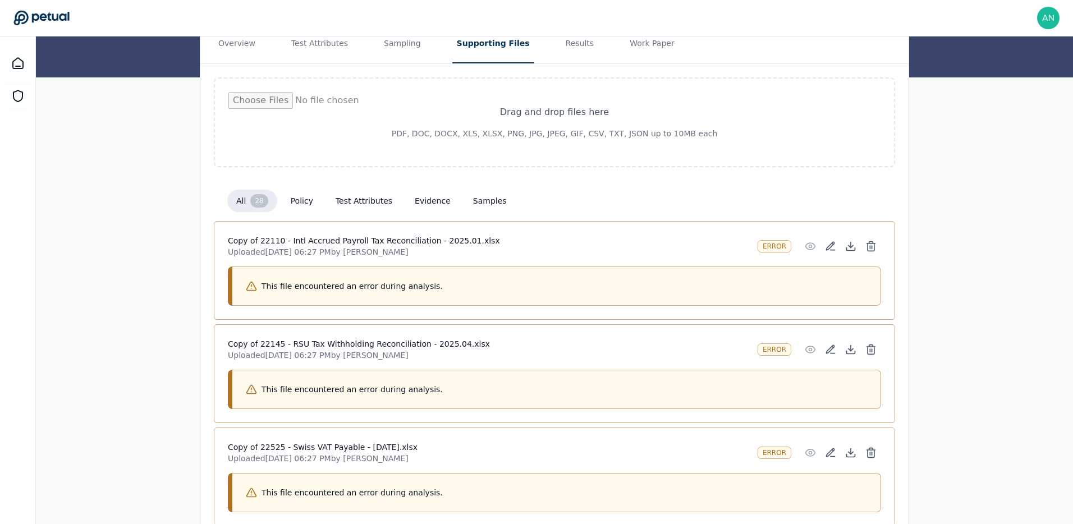
scroll to position [0, 0]
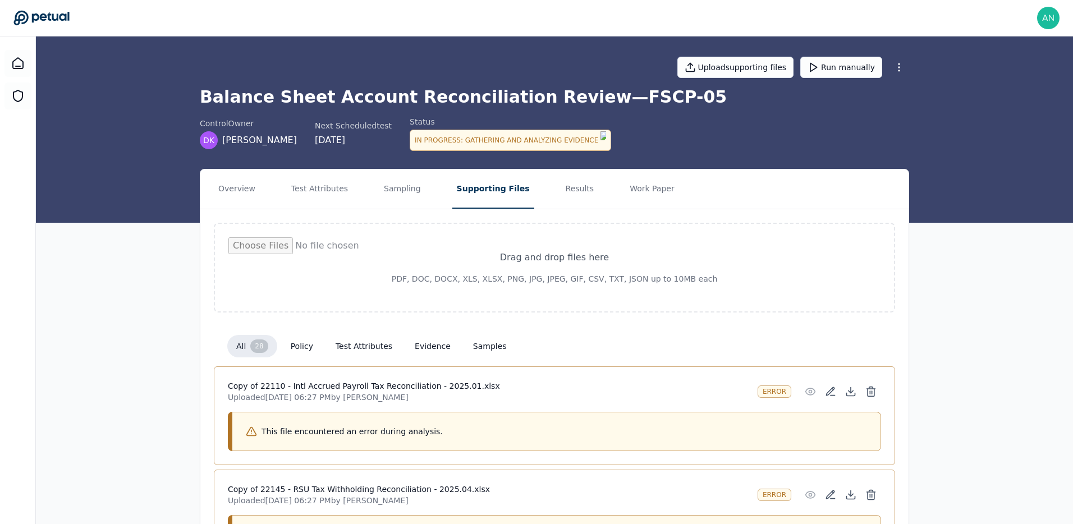
click at [620, 139] on div "control Owner DK Daniel Koop Next Scheduled test 9/29/2025 Status In Progress :…" at bounding box center [554, 133] width 709 height 35
click at [365, 193] on nav "Overview Test Attributes Sampling Supporting Files Results Work Paper" at bounding box center [554, 189] width 708 height 39
click at [394, 193] on button "Sampling" at bounding box center [402, 189] width 46 height 39
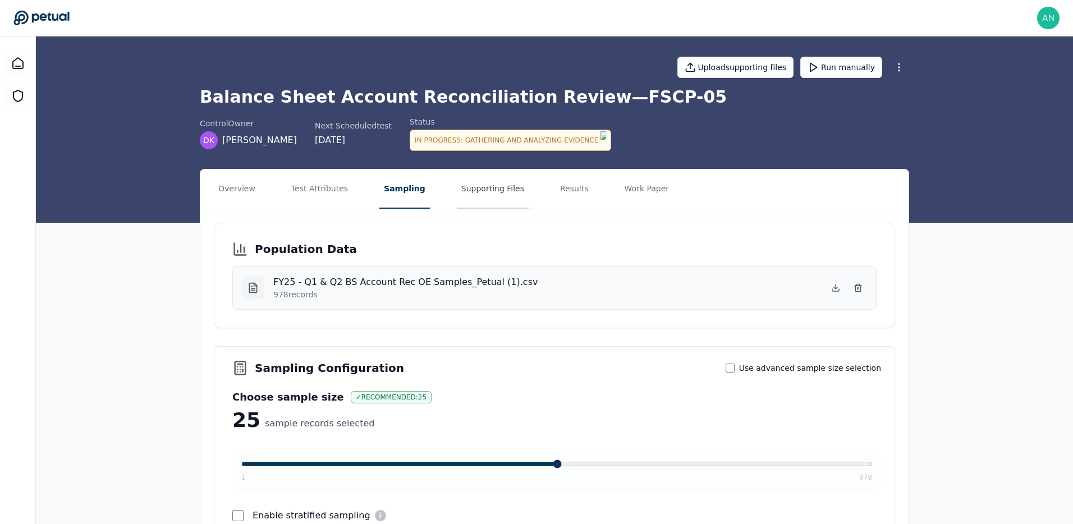
click at [467, 197] on button "Supporting Files" at bounding box center [493, 189] width 72 height 39
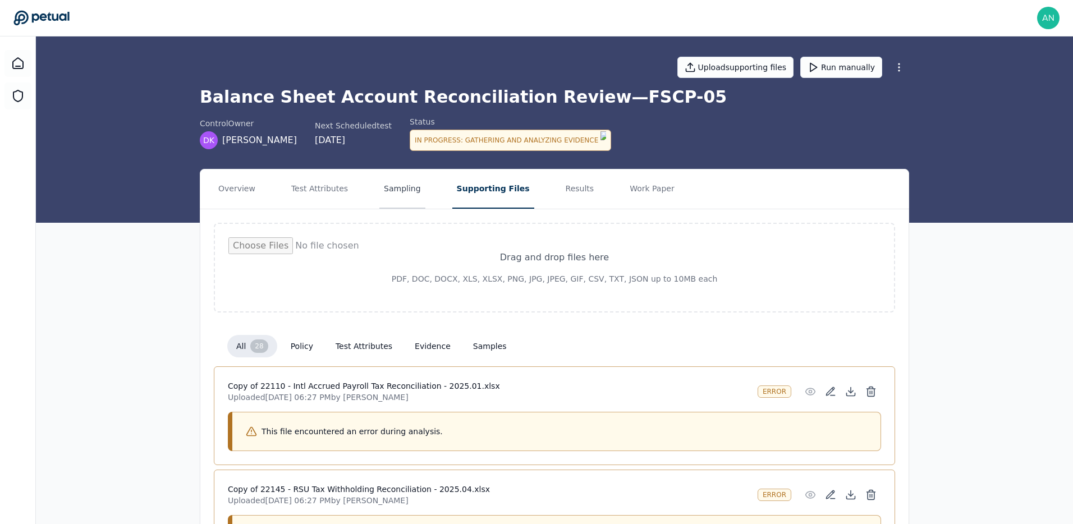
click at [405, 189] on button "Sampling" at bounding box center [402, 189] width 46 height 39
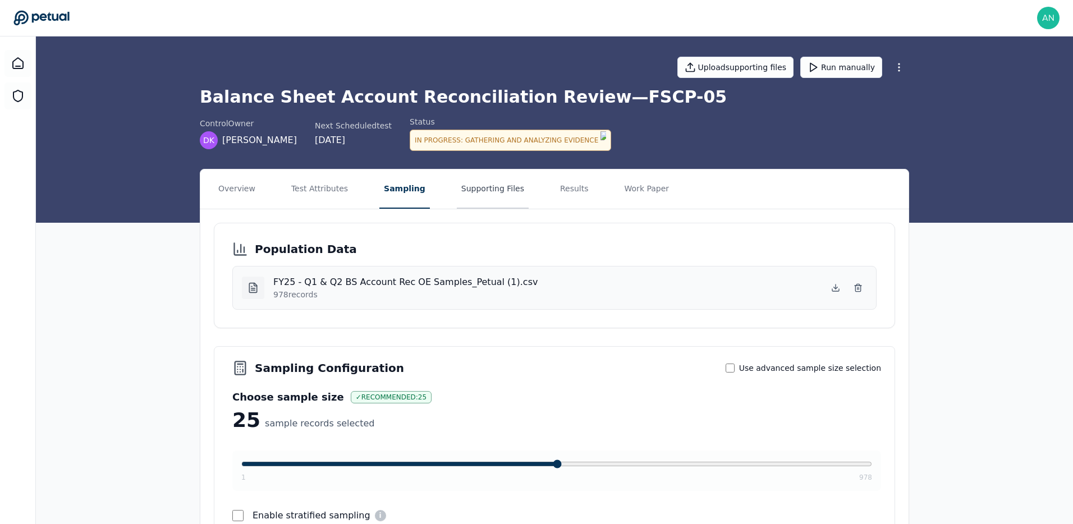
click at [477, 193] on button "Supporting Files" at bounding box center [493, 189] width 72 height 39
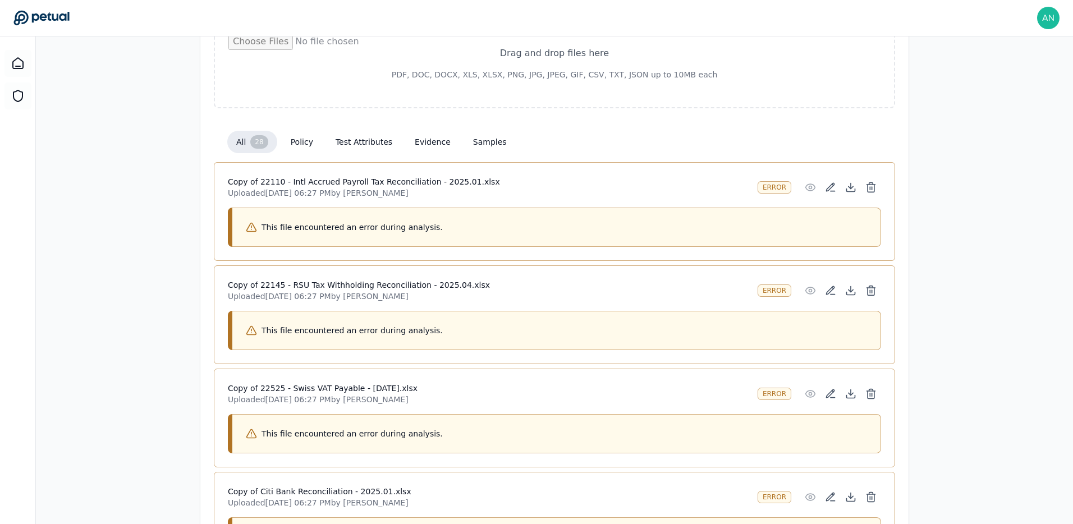
scroll to position [215, 0]
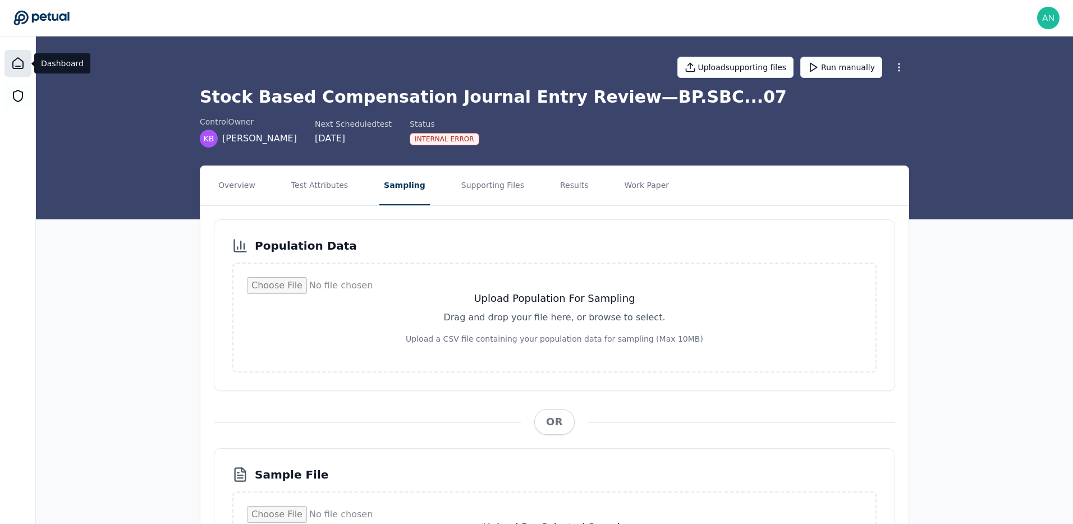
click at [25, 68] on div at bounding box center [17, 63] width 27 height 27
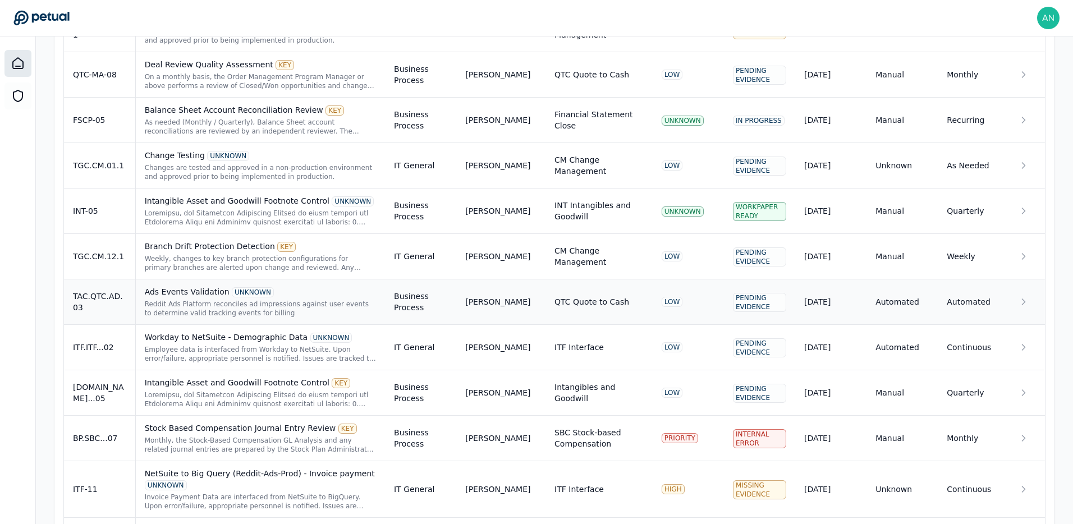
scroll to position [530, 0]
